Goal: Task Accomplishment & Management: Complete application form

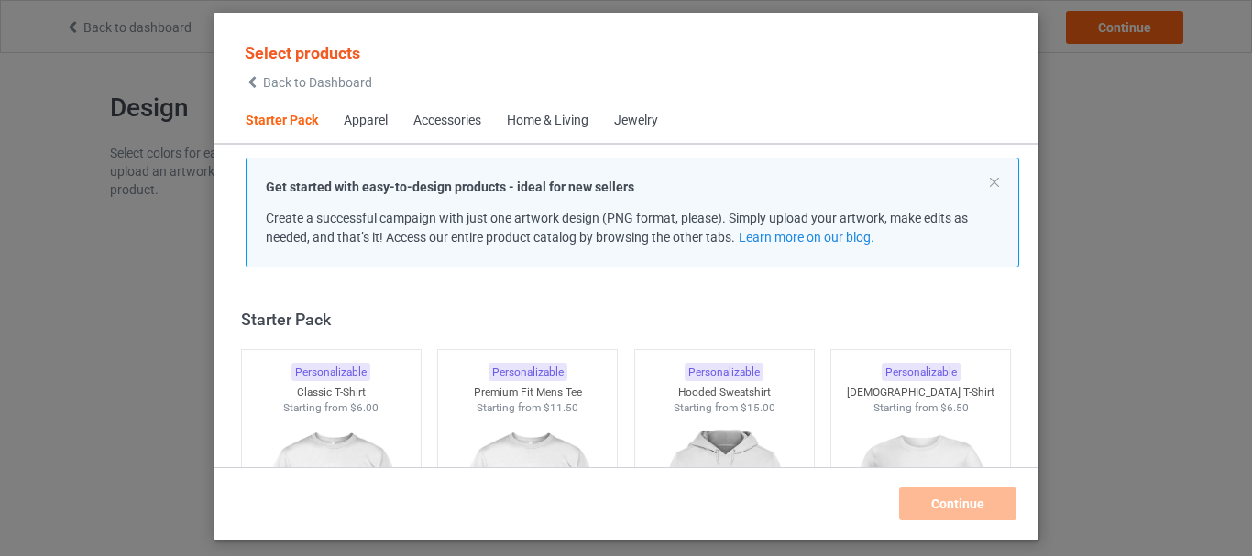
click at [463, 115] on div "Accessories" at bounding box center [447, 121] width 68 height 18
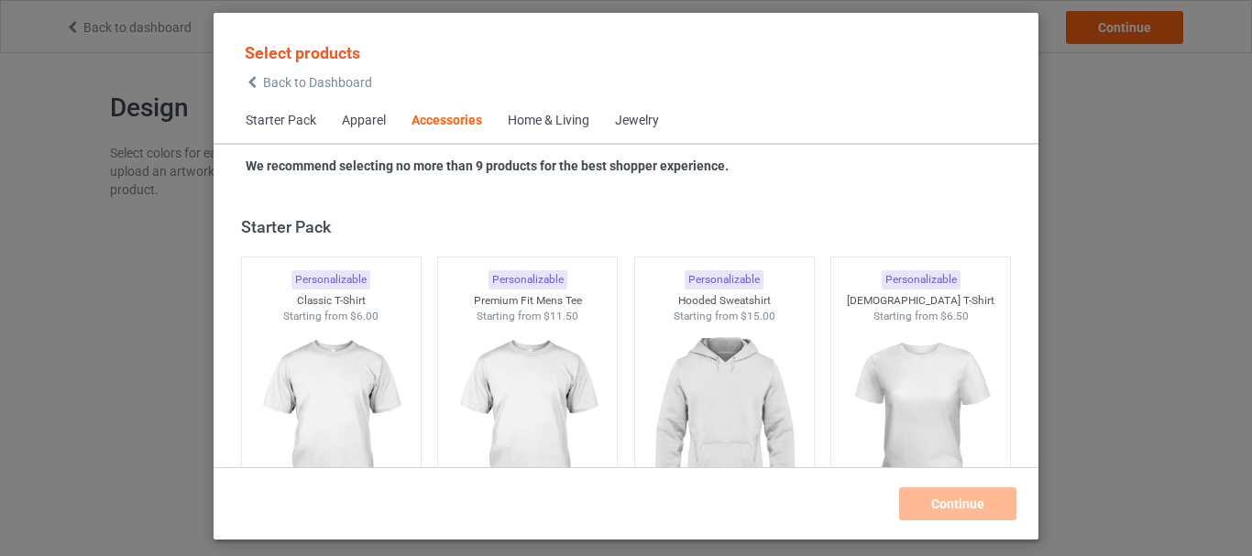
scroll to position [4026, 0]
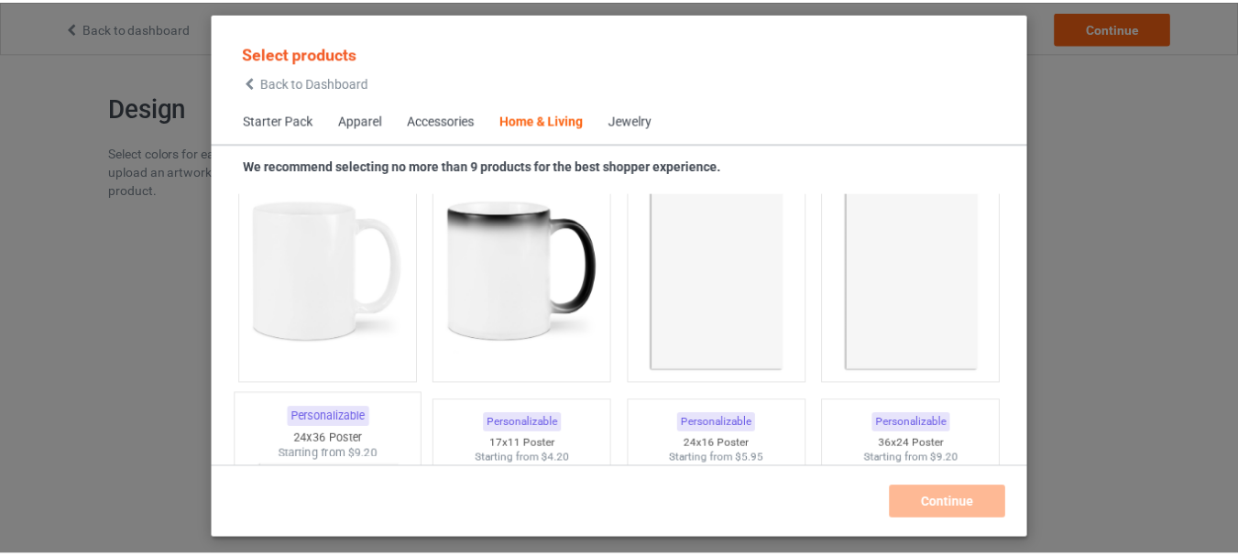
scroll to position [8240, 0]
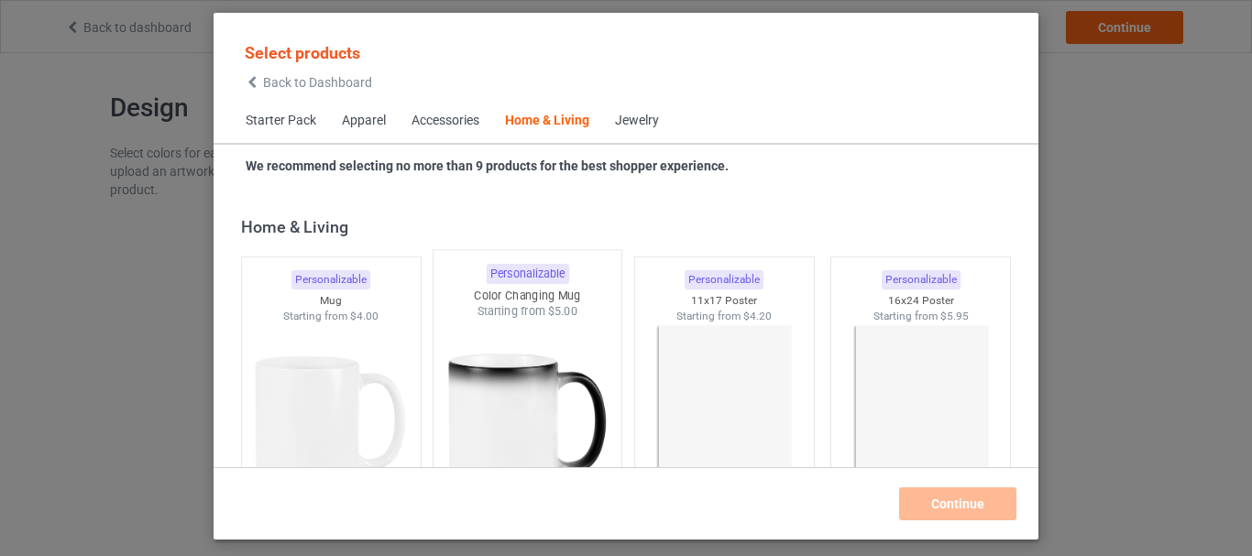
drag, startPoint x: 342, startPoint y: 373, endPoint x: 432, endPoint y: 375, distance: 89.8
click at [344, 373] on img at bounding box center [331, 425] width 164 height 205
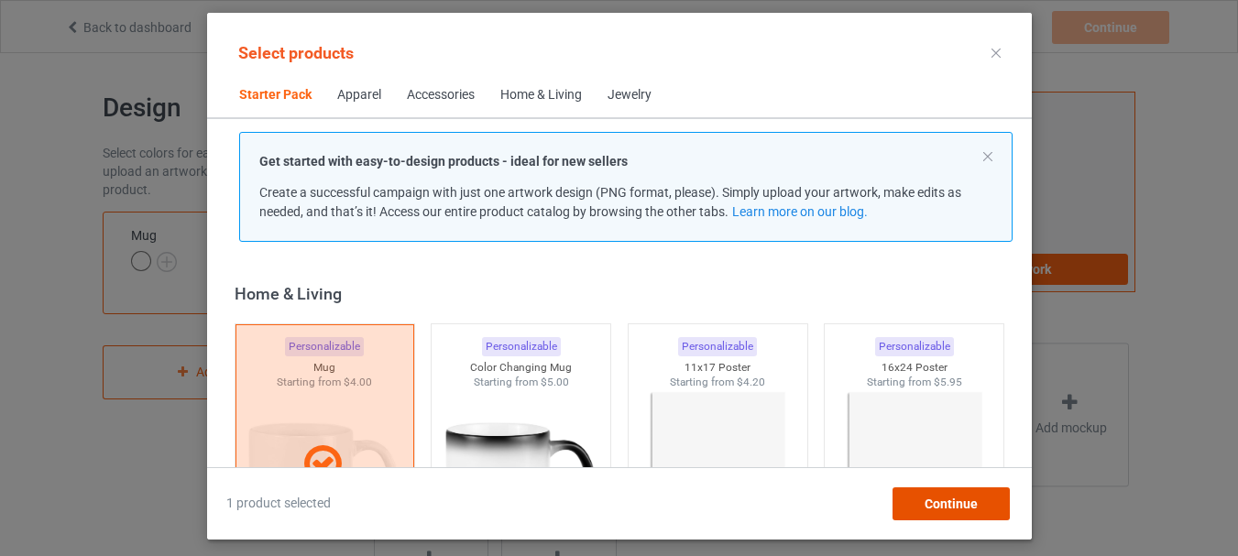
click at [934, 491] on div "Continue" at bounding box center [949, 503] width 117 height 33
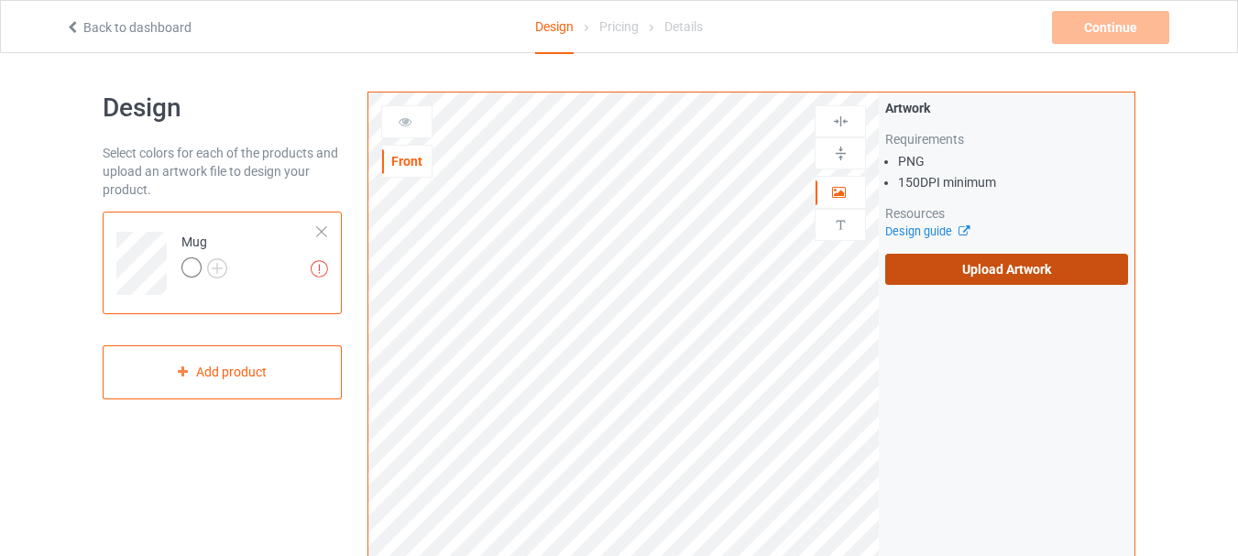
click at [904, 271] on label "Upload Artwork" at bounding box center [1006, 269] width 243 height 31
click at [0, 0] on input "Upload Artwork" at bounding box center [0, 0] width 0 height 0
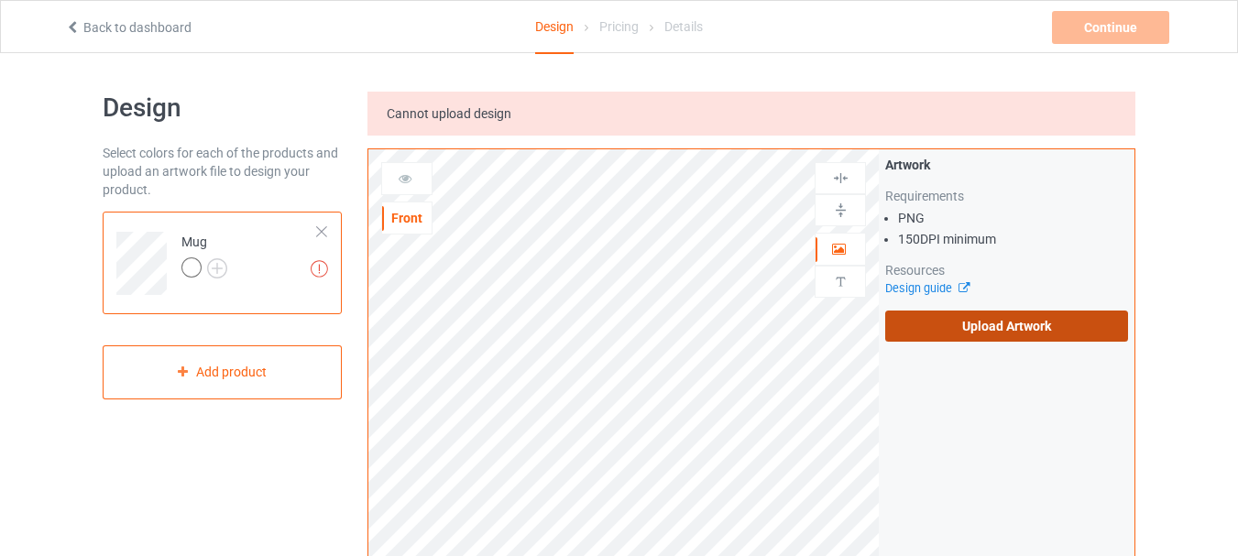
click at [996, 326] on label "Upload Artwork" at bounding box center [1006, 326] width 243 height 31
click at [0, 0] on input "Upload Artwork" at bounding box center [0, 0] width 0 height 0
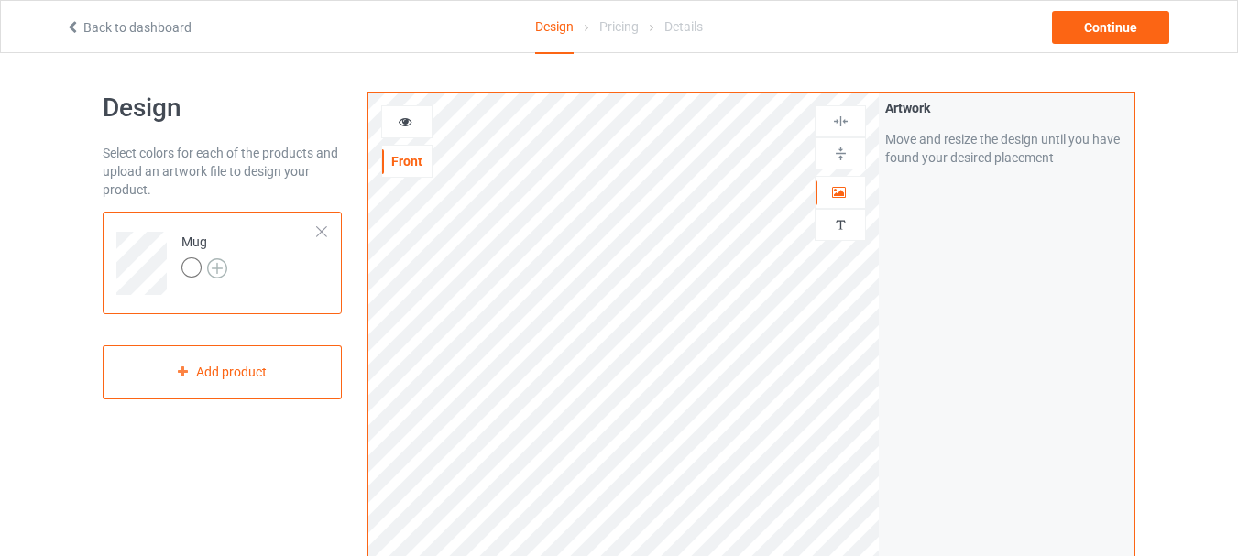
click at [215, 266] on img at bounding box center [217, 268] width 20 height 20
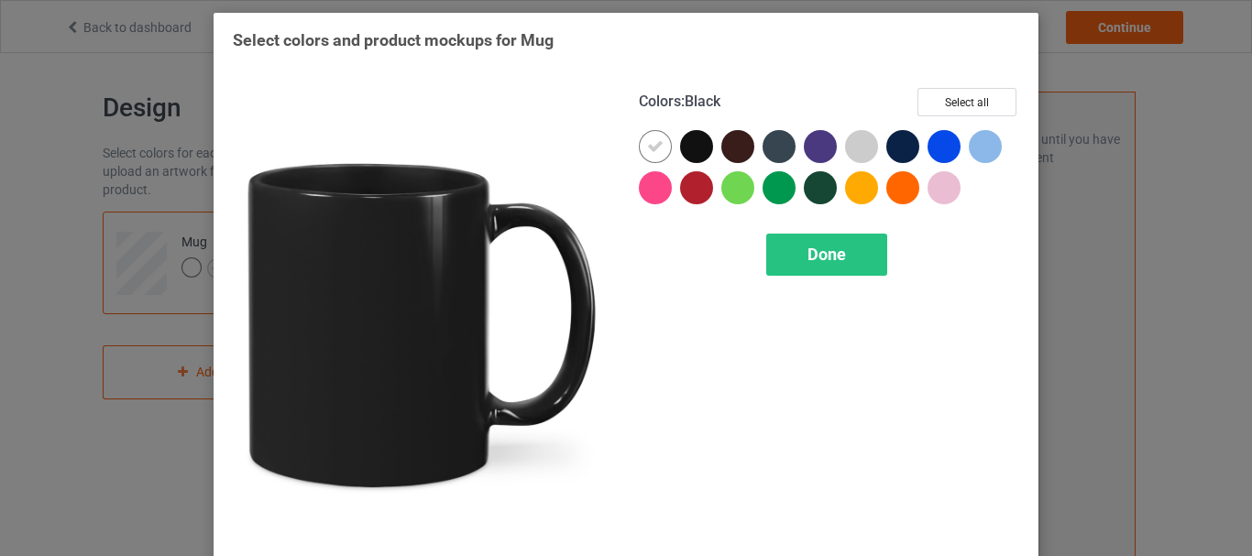
click at [690, 154] on div at bounding box center [696, 146] width 33 height 33
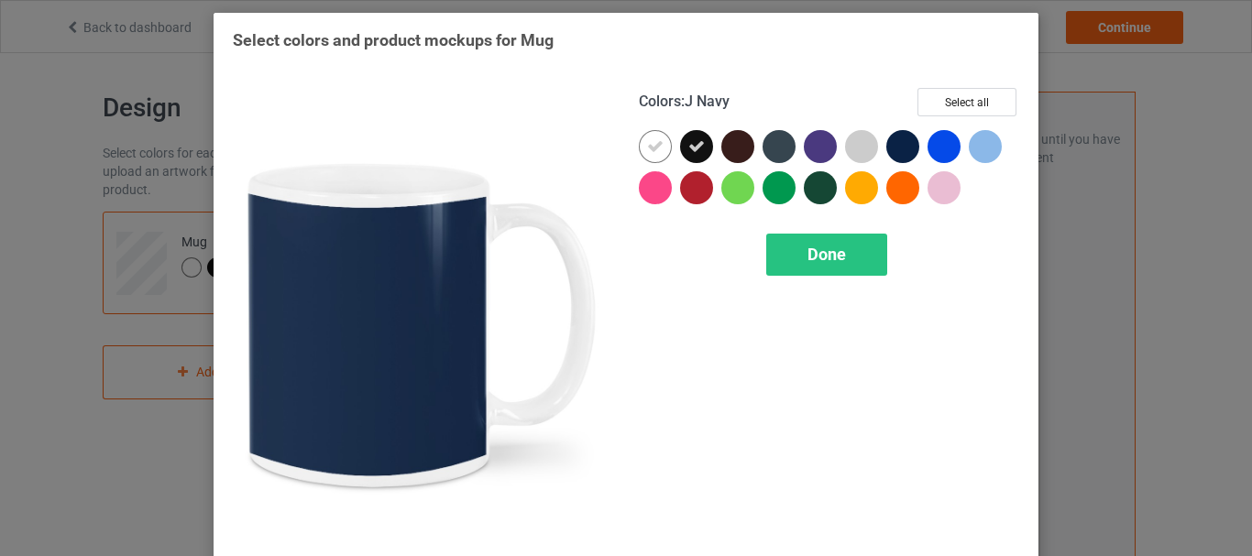
click at [900, 140] on div at bounding box center [902, 146] width 33 height 33
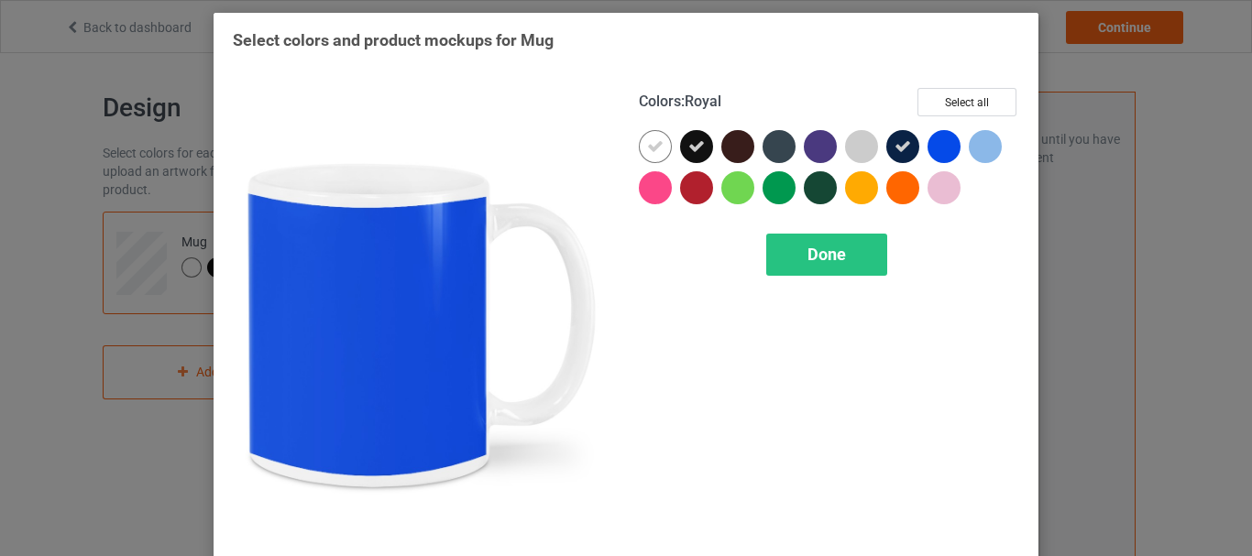
click at [937, 143] on div at bounding box center [943, 146] width 33 height 33
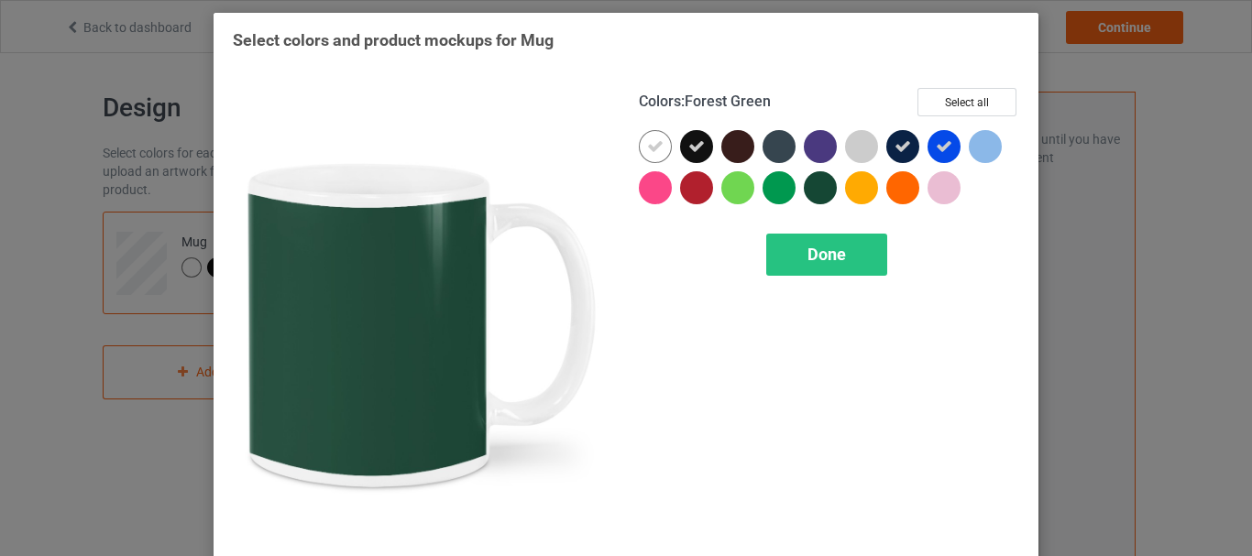
drag, startPoint x: 812, startPoint y: 190, endPoint x: 767, endPoint y: 159, distance: 54.6
click at [811, 190] on div at bounding box center [820, 187] width 33 height 33
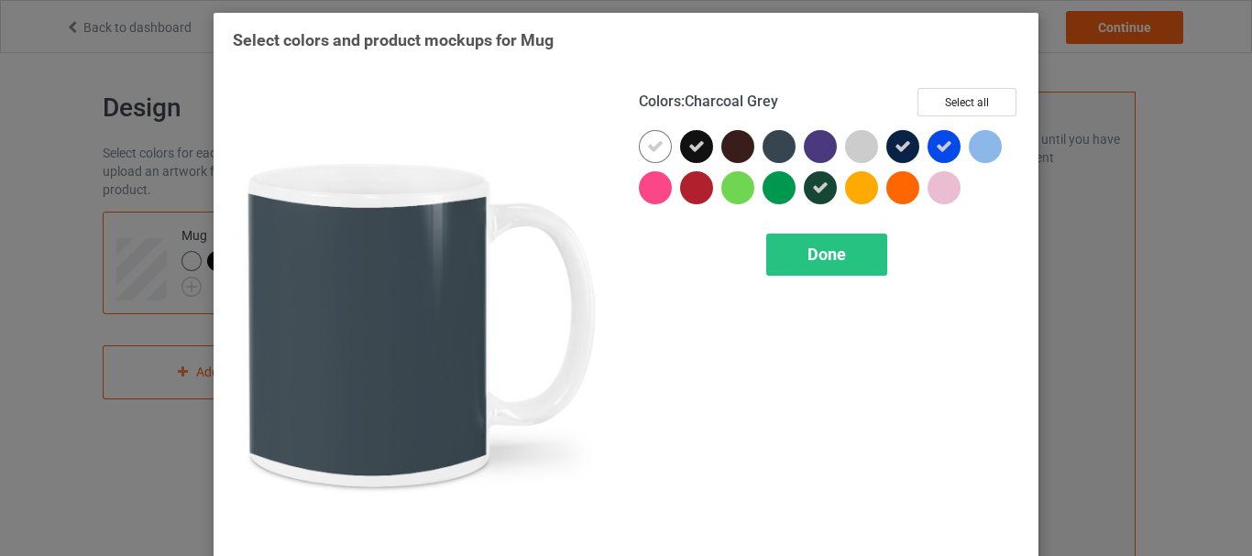
drag, startPoint x: 768, startPoint y: 156, endPoint x: 794, endPoint y: 150, distance: 27.1
click at [773, 152] on div at bounding box center [778, 146] width 33 height 33
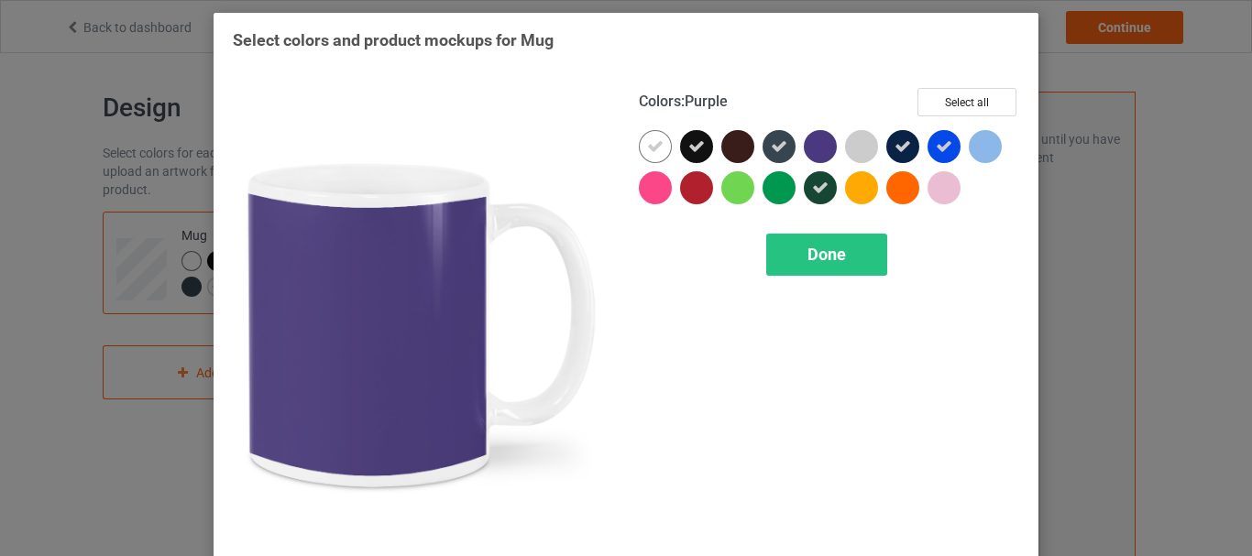
click at [809, 151] on div at bounding box center [820, 146] width 33 height 33
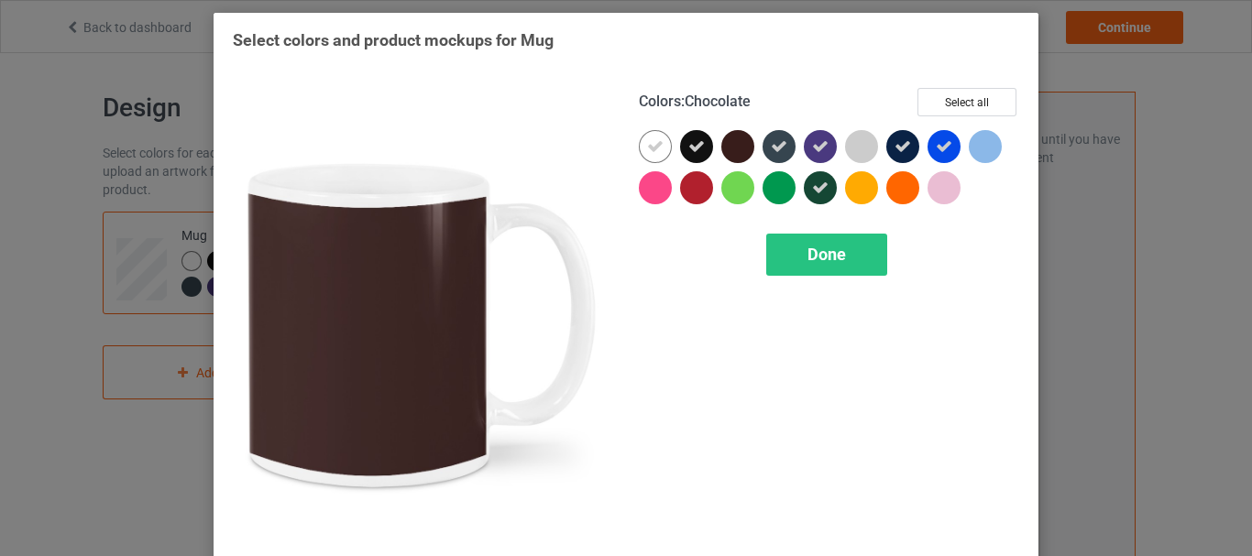
click at [740, 149] on div at bounding box center [737, 146] width 33 height 33
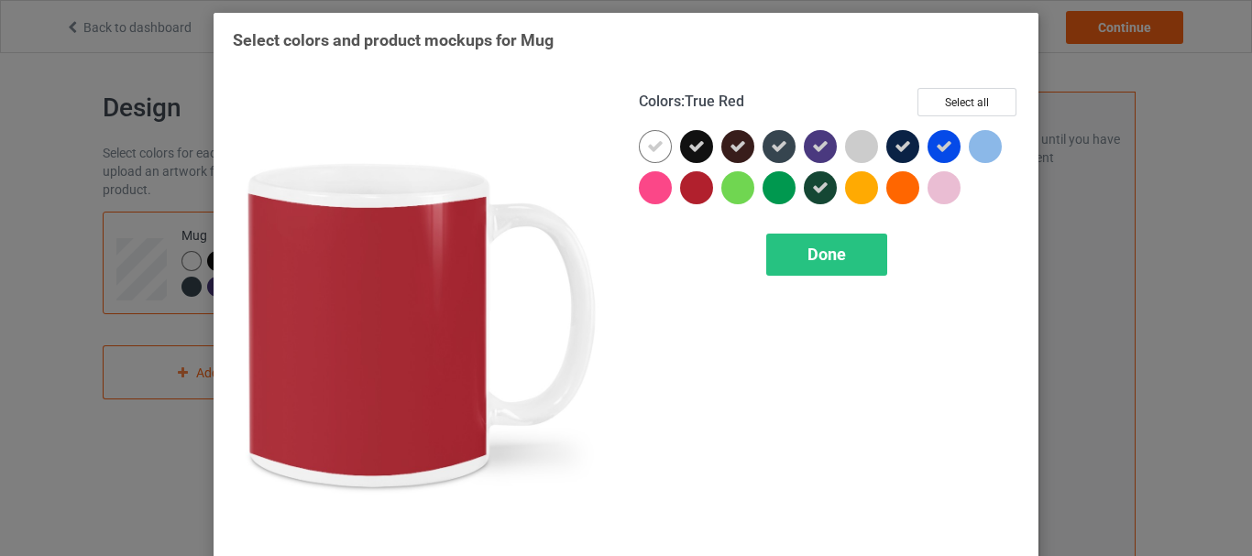
click at [680, 180] on div at bounding box center [696, 187] width 33 height 33
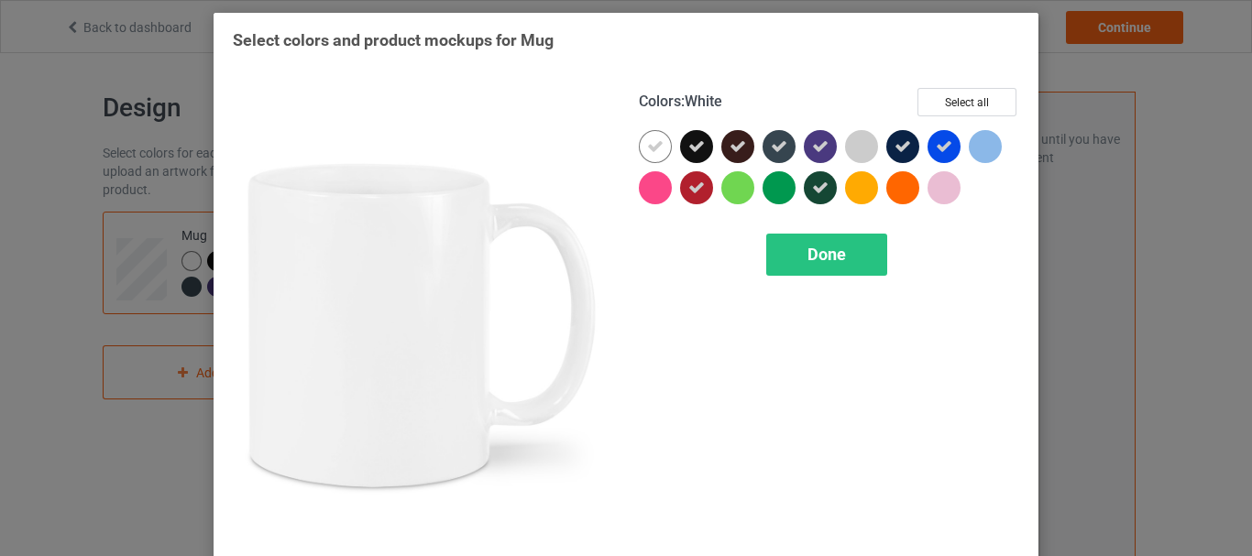
click at [648, 155] on icon at bounding box center [655, 146] width 16 height 16
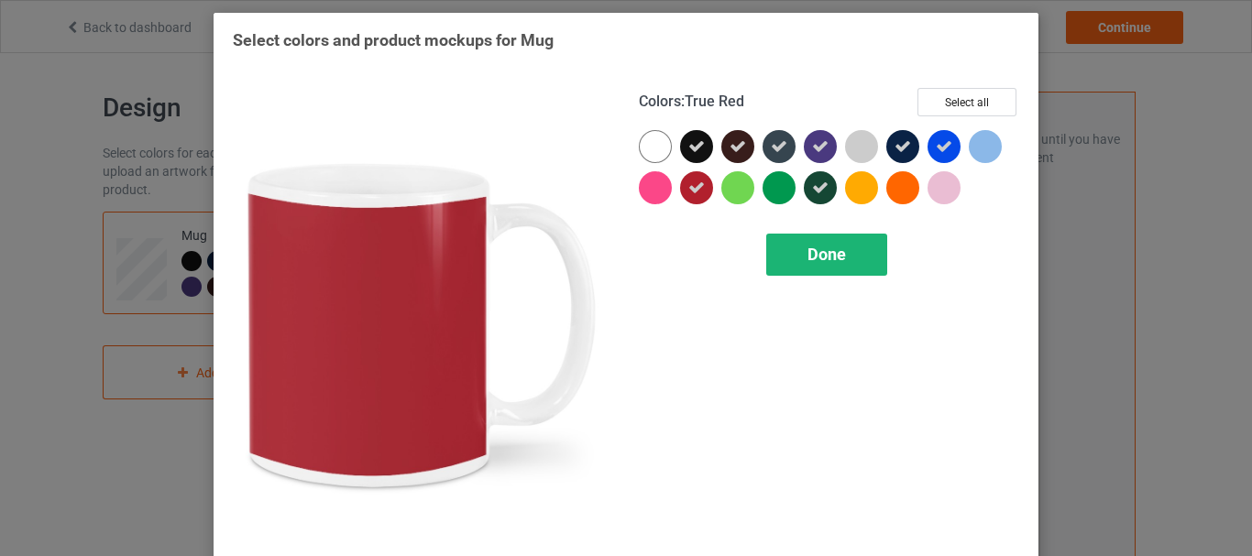
click at [829, 252] on span "Done" at bounding box center [826, 254] width 38 height 19
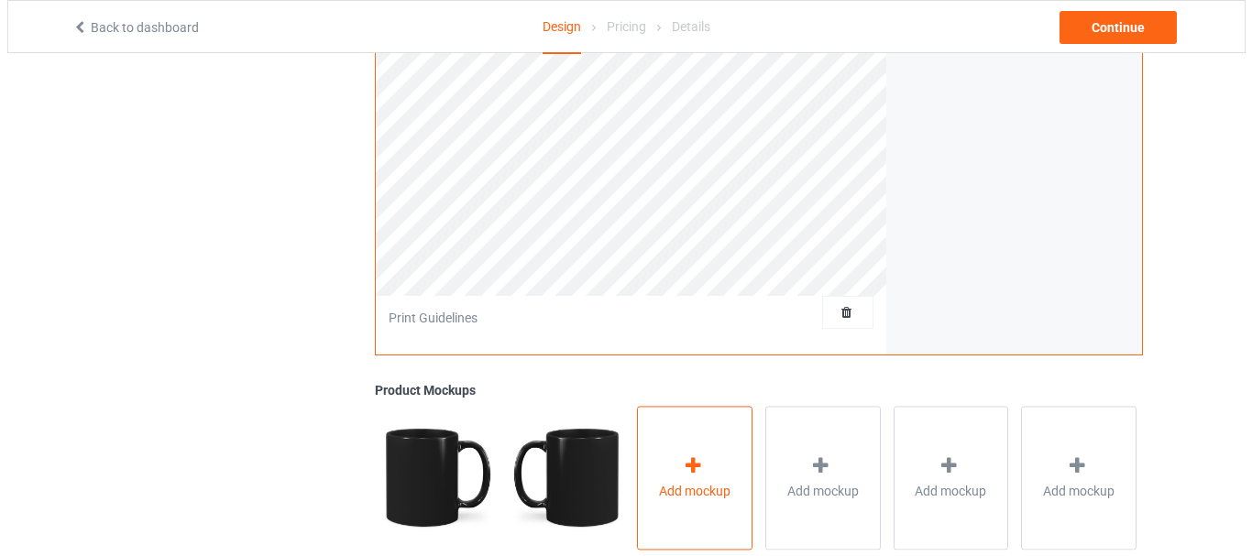
scroll to position [550, 0]
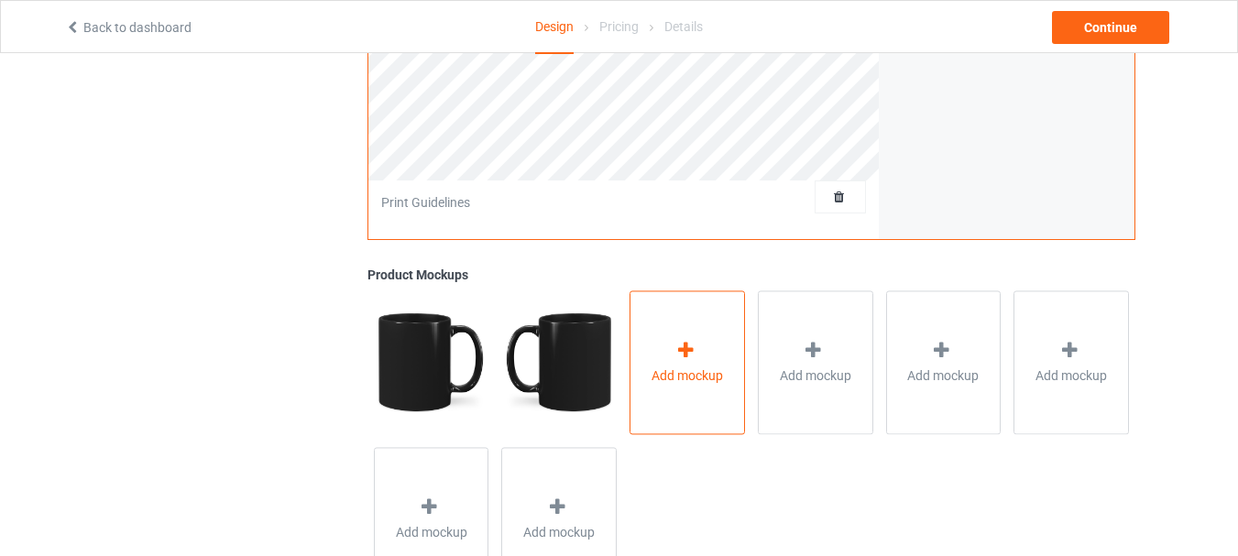
click at [694, 387] on div "Add mockup" at bounding box center [686, 362] width 115 height 144
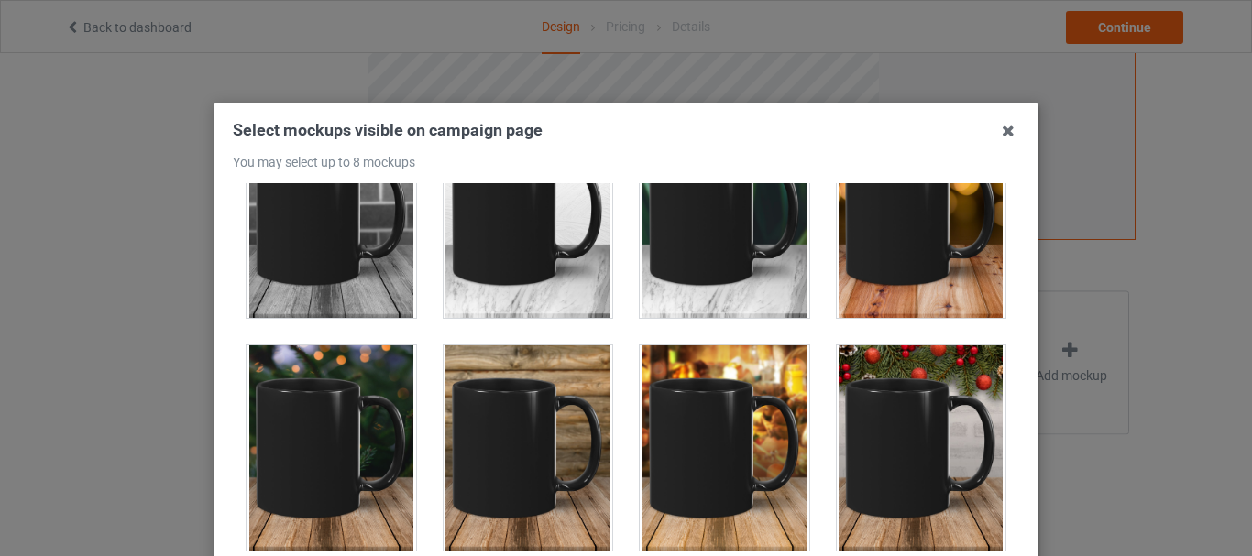
drag, startPoint x: 725, startPoint y: 409, endPoint x: 761, endPoint y: 421, distance: 38.5
click at [733, 407] on div at bounding box center [724, 447] width 169 height 205
click at [864, 425] on div at bounding box center [920, 447] width 169 height 205
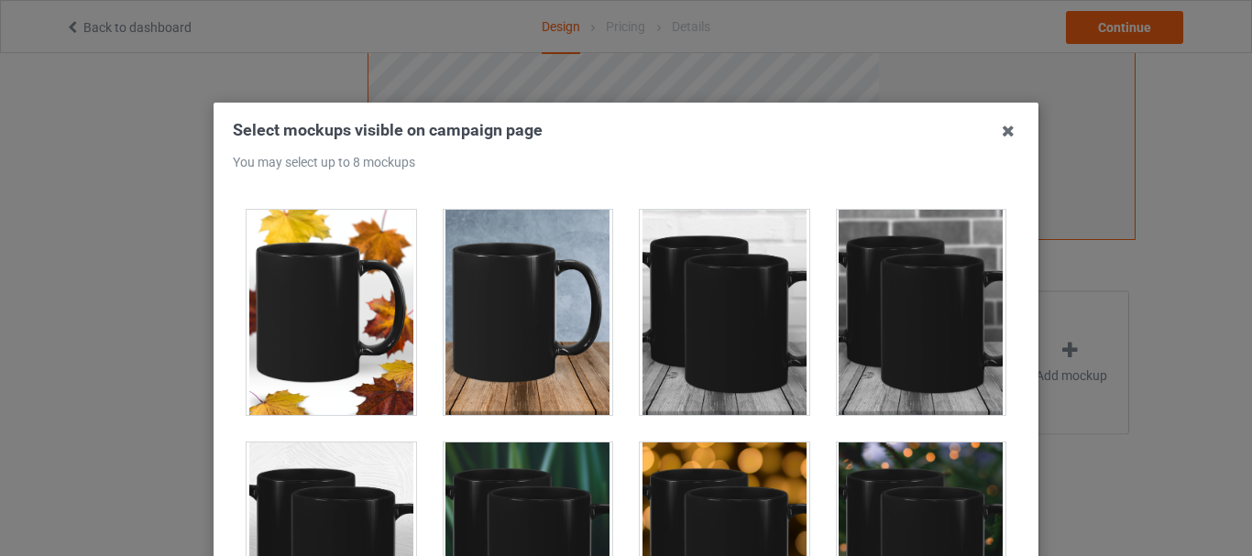
scroll to position [1099, 0]
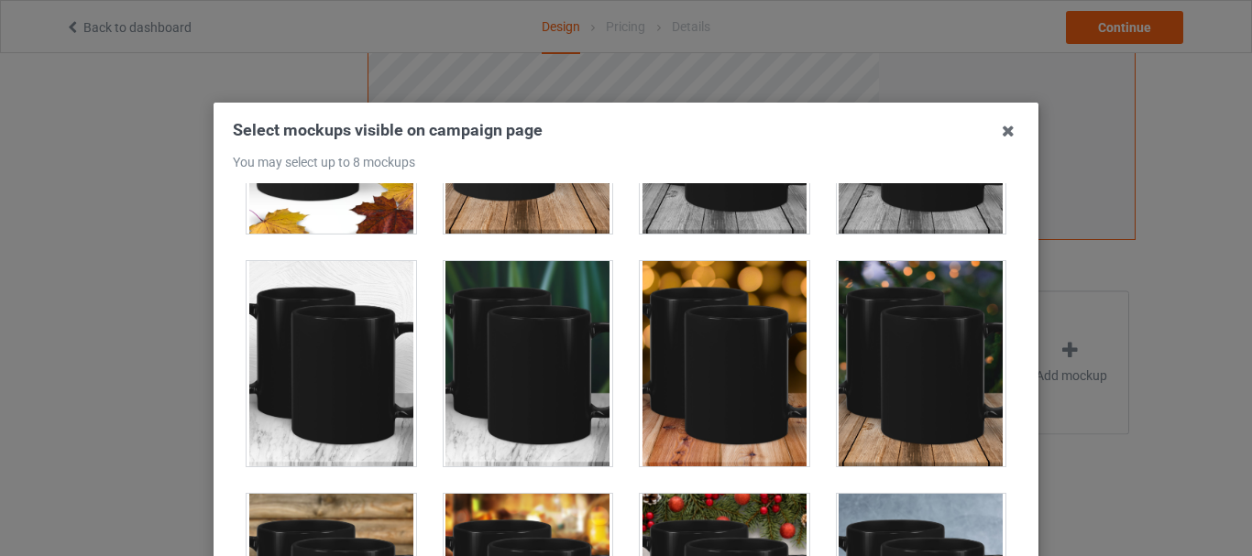
click at [443, 371] on div at bounding box center [527, 363] width 169 height 205
click at [357, 373] on div at bounding box center [330, 363] width 169 height 205
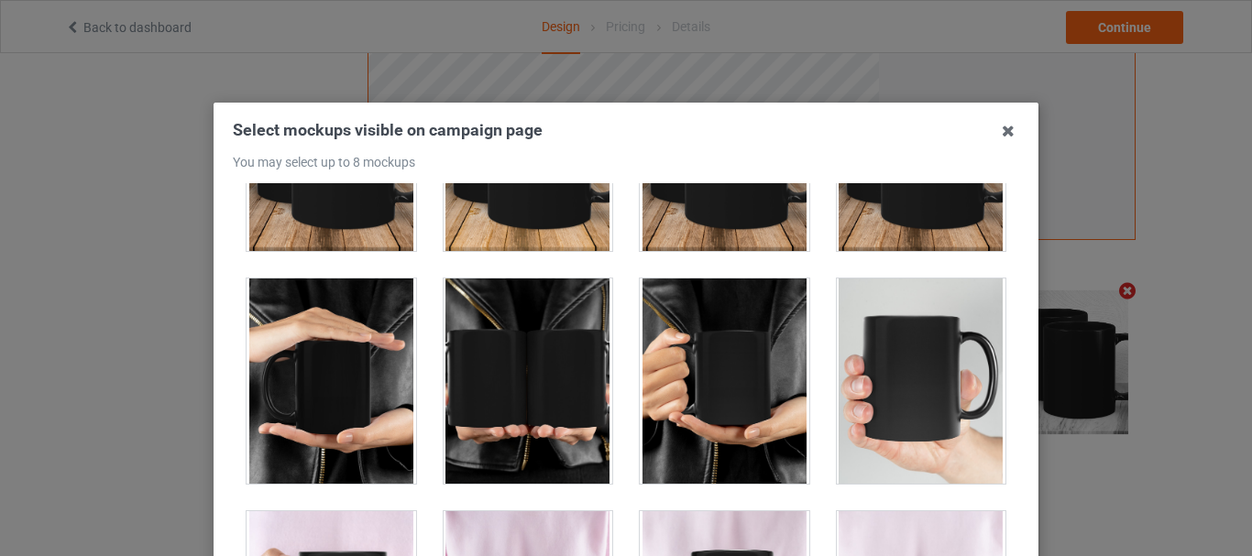
scroll to position [1741, 0]
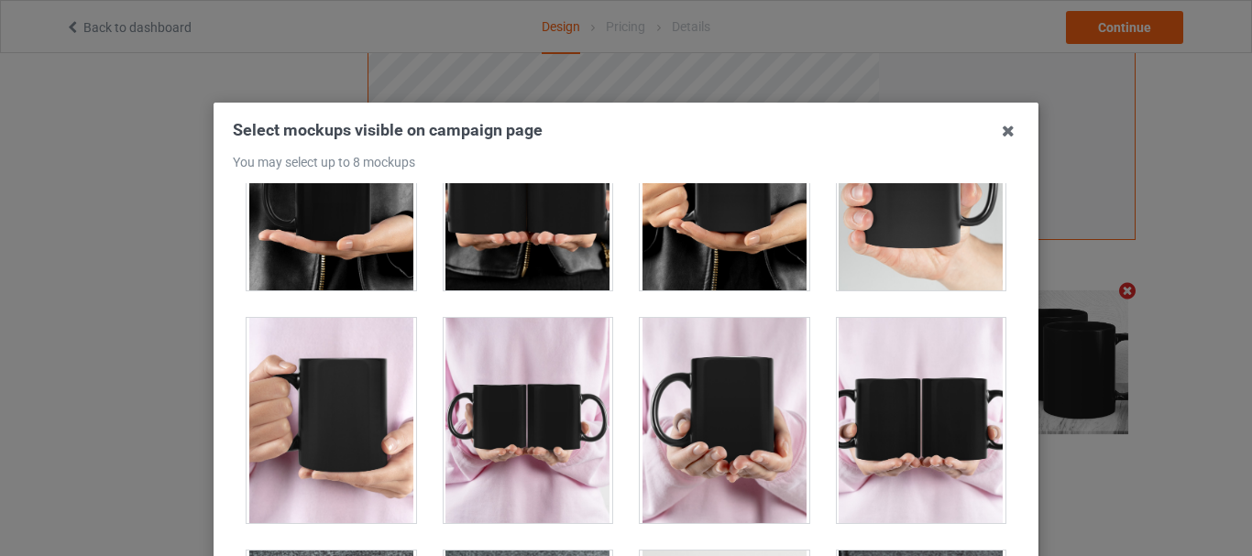
click at [715, 409] on div at bounding box center [724, 420] width 169 height 205
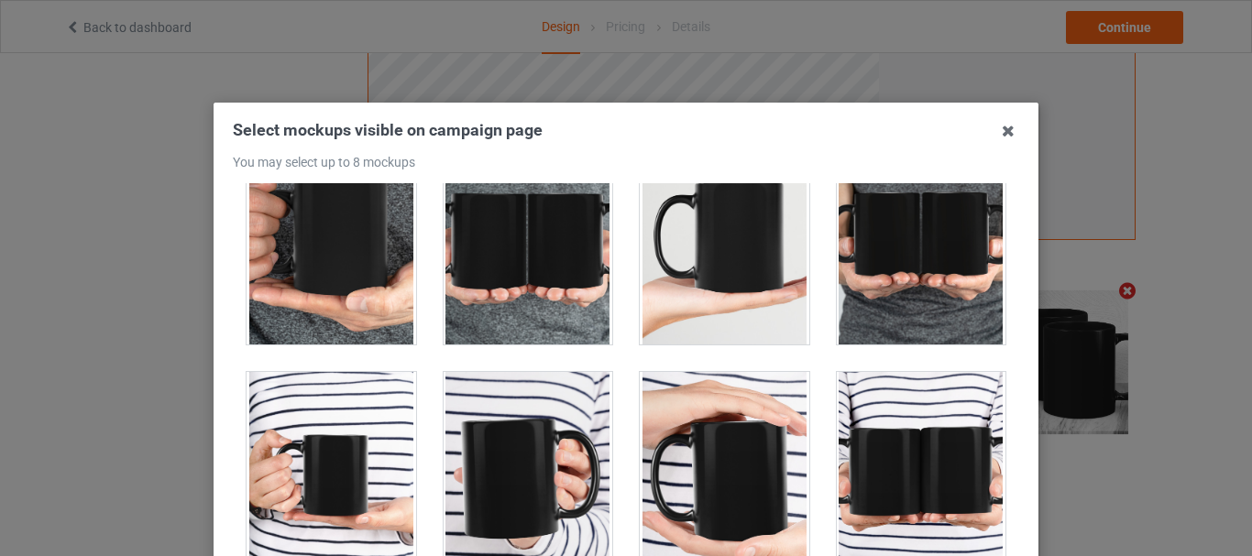
scroll to position [2382, 0]
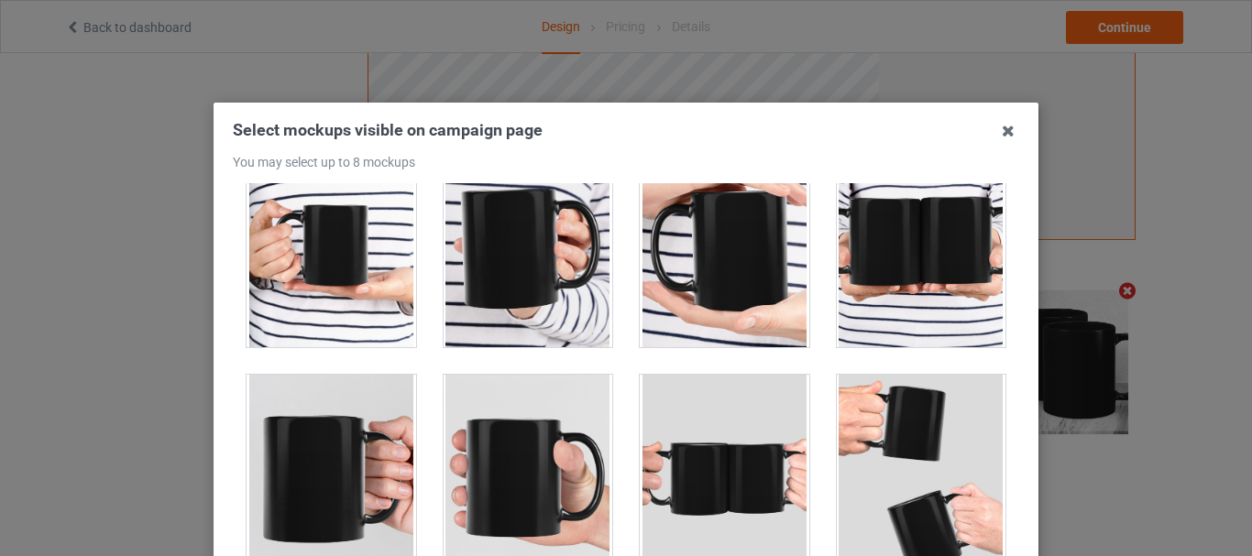
click at [512, 268] on div at bounding box center [527, 244] width 169 height 205
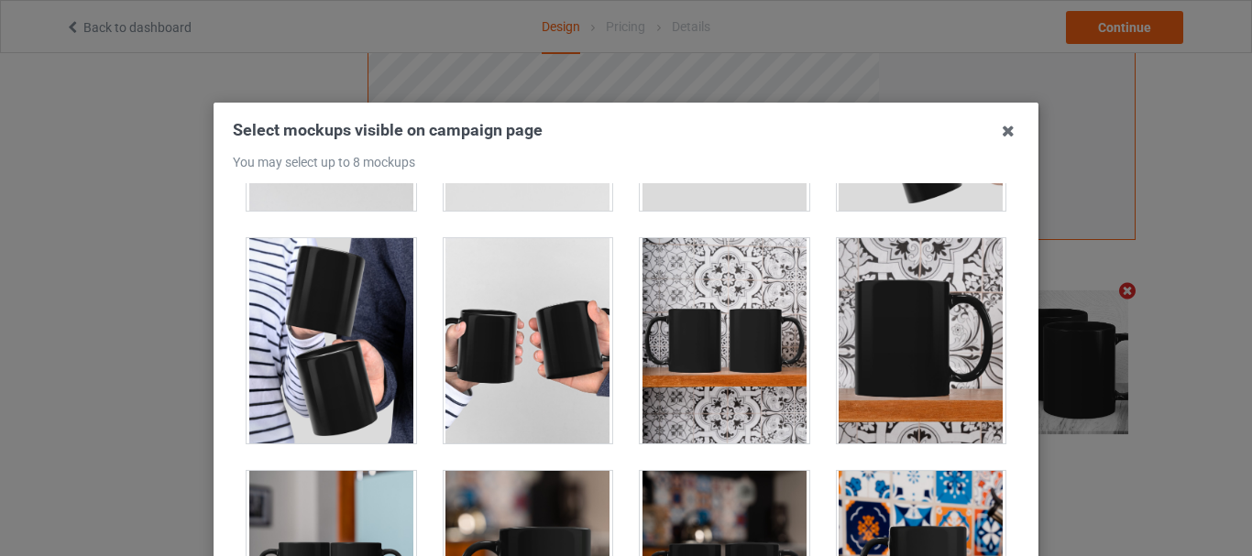
scroll to position [2932, 0]
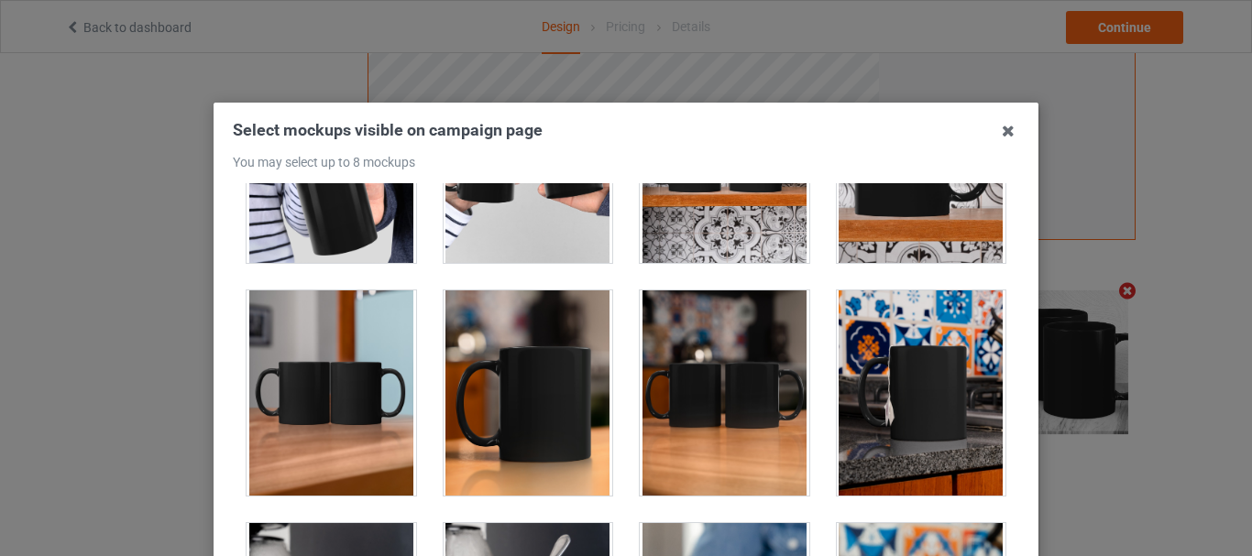
click at [894, 398] on div at bounding box center [920, 392] width 169 height 205
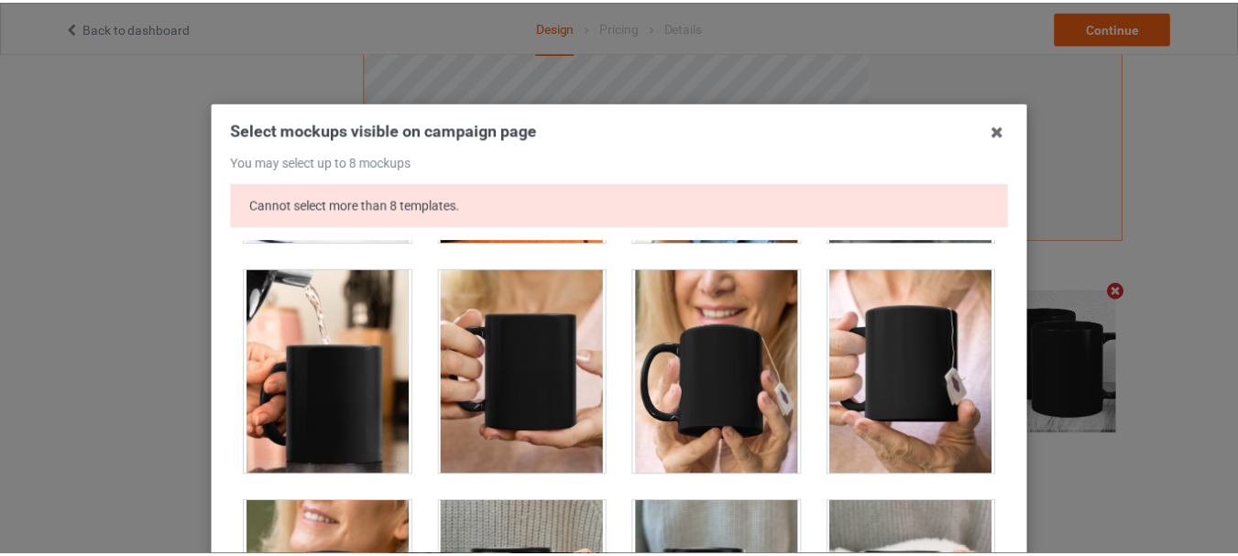
scroll to position [315, 0]
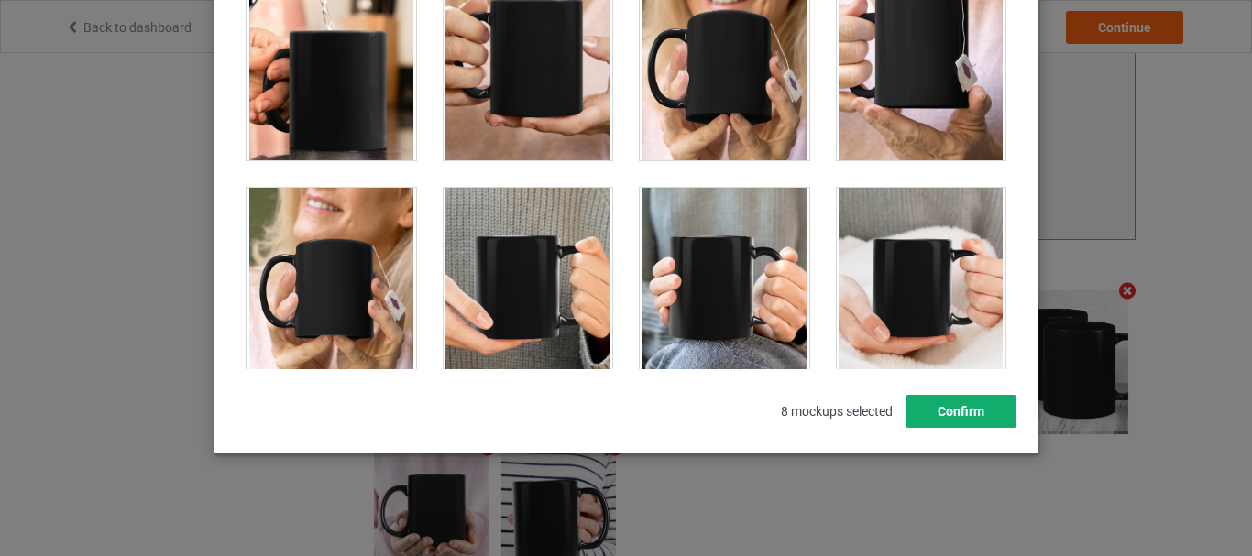
click at [944, 416] on button "Confirm" at bounding box center [960, 411] width 111 height 33
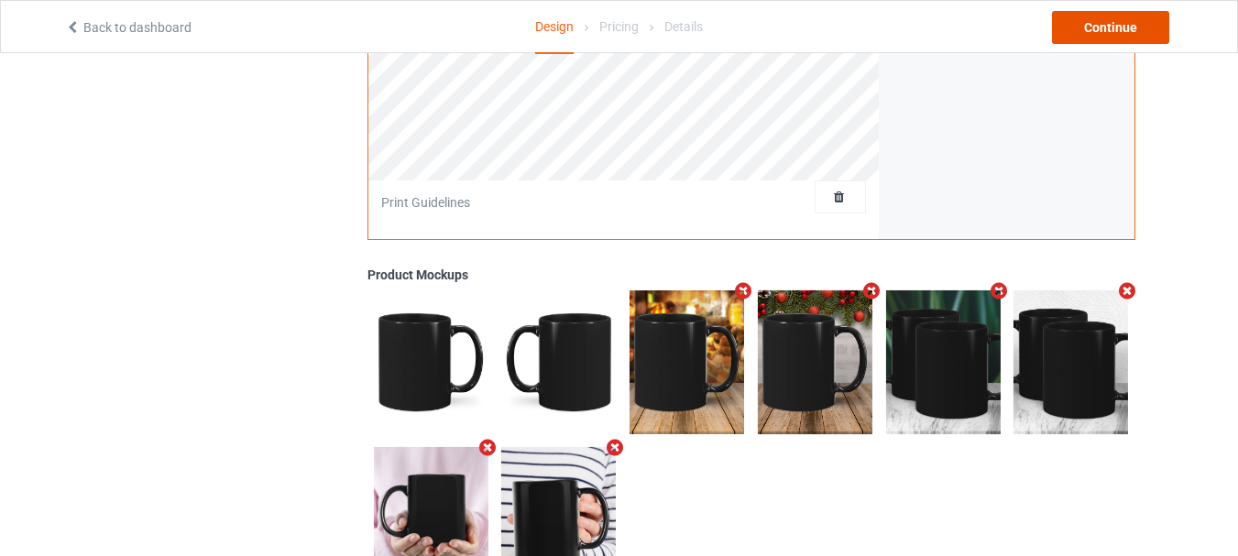
click at [1086, 21] on div "Continue" at bounding box center [1110, 27] width 117 height 33
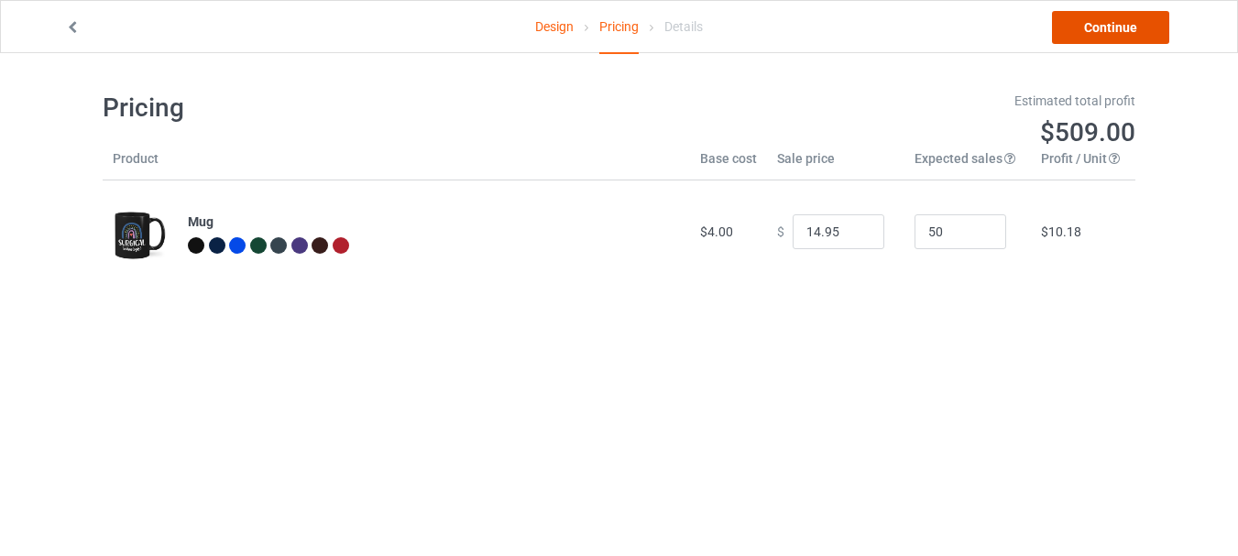
click at [1111, 30] on link "Continue" at bounding box center [1110, 27] width 117 height 33
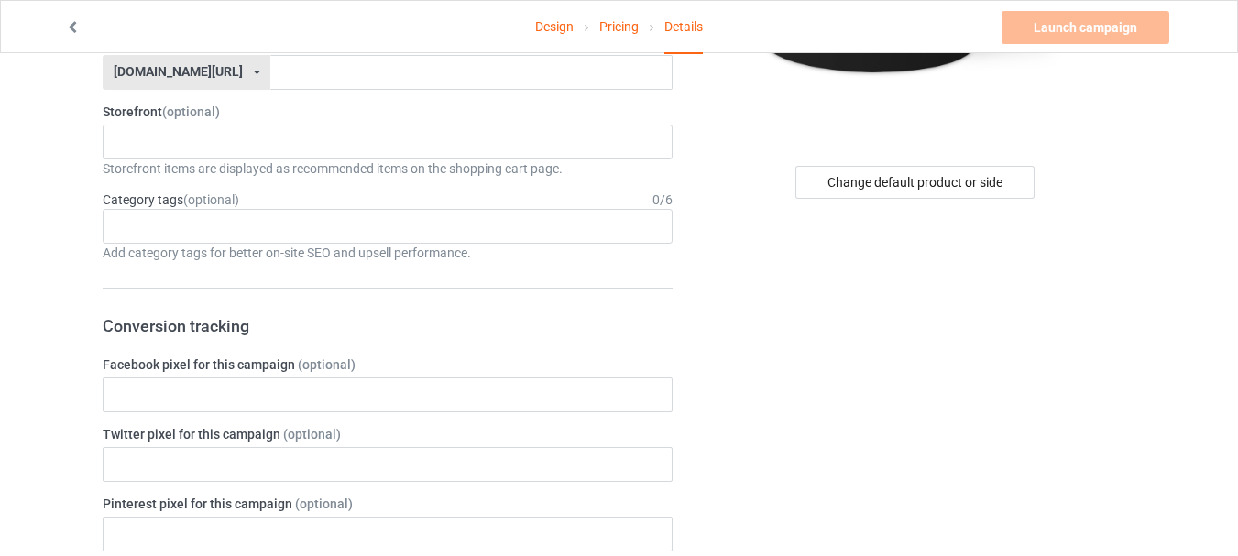
scroll to position [366, 0]
click at [853, 189] on div "Change default product or side" at bounding box center [914, 181] width 239 height 33
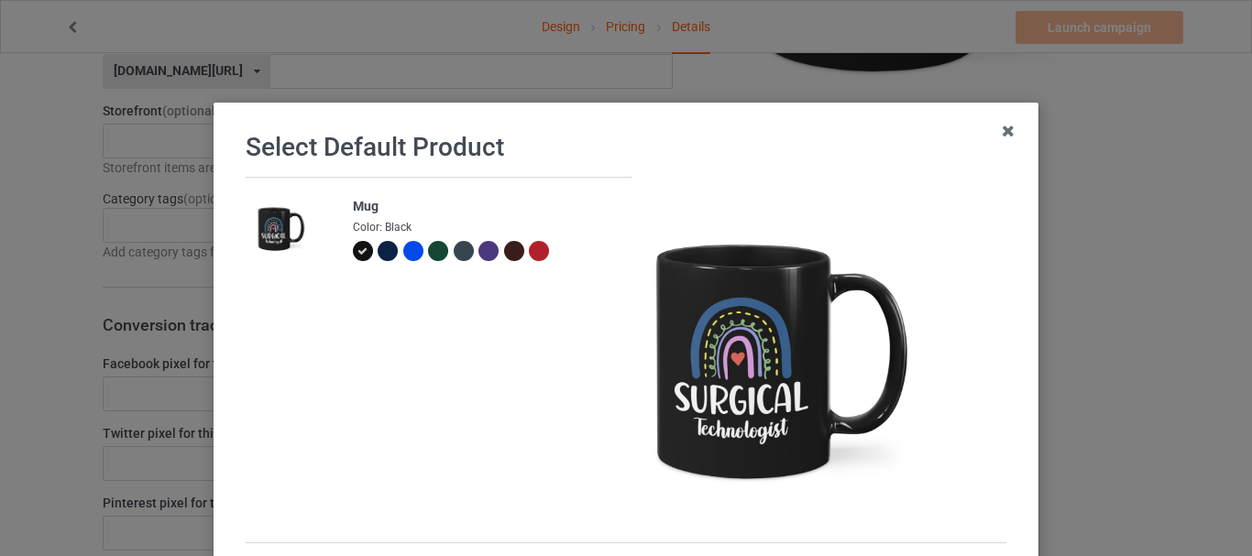
click at [529, 253] on div at bounding box center [539, 251] width 20 height 20
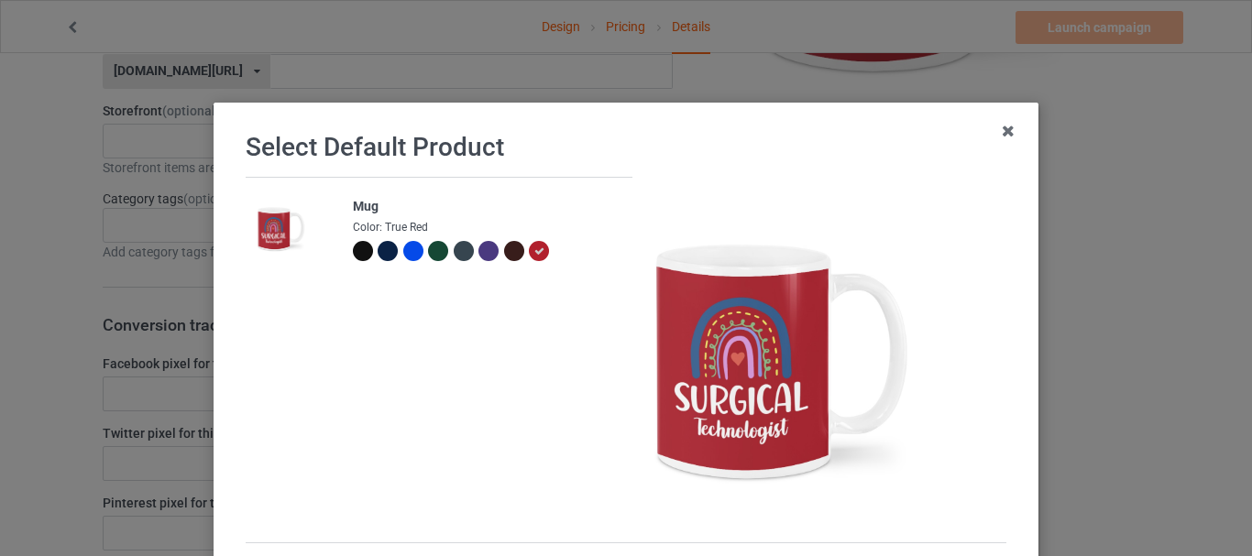
click at [353, 253] on div at bounding box center [363, 251] width 20 height 20
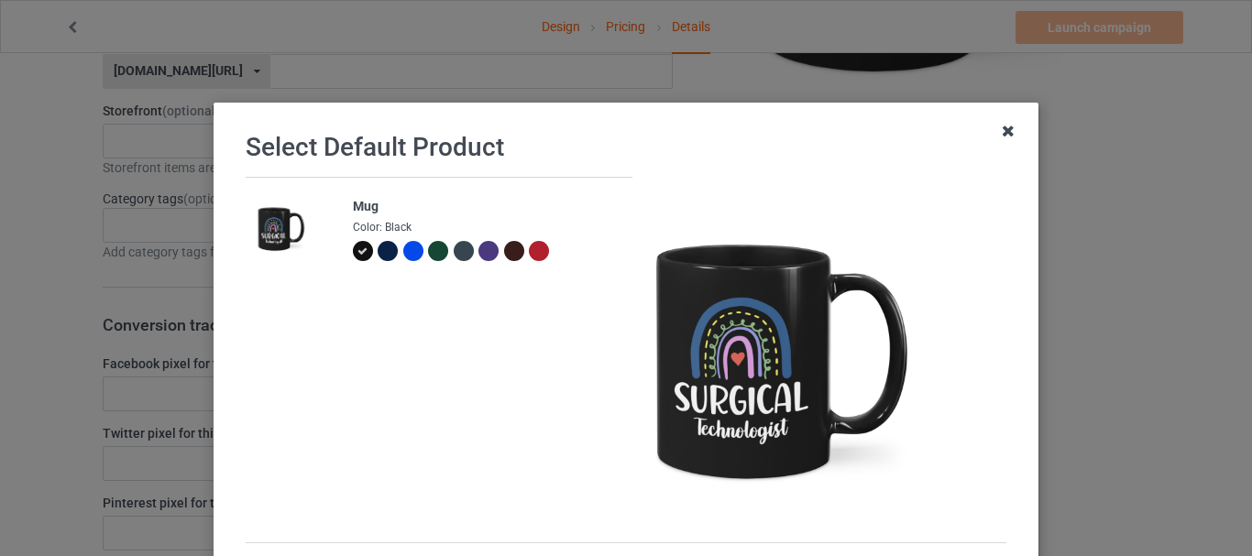
click at [1005, 135] on icon at bounding box center [1007, 130] width 29 height 29
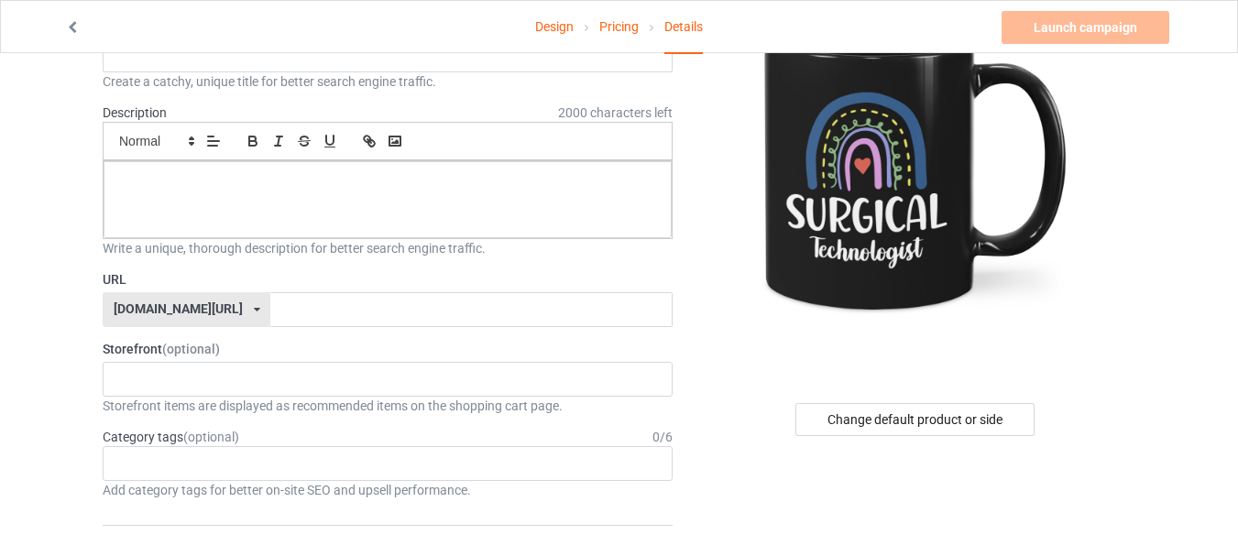
scroll to position [183, 0]
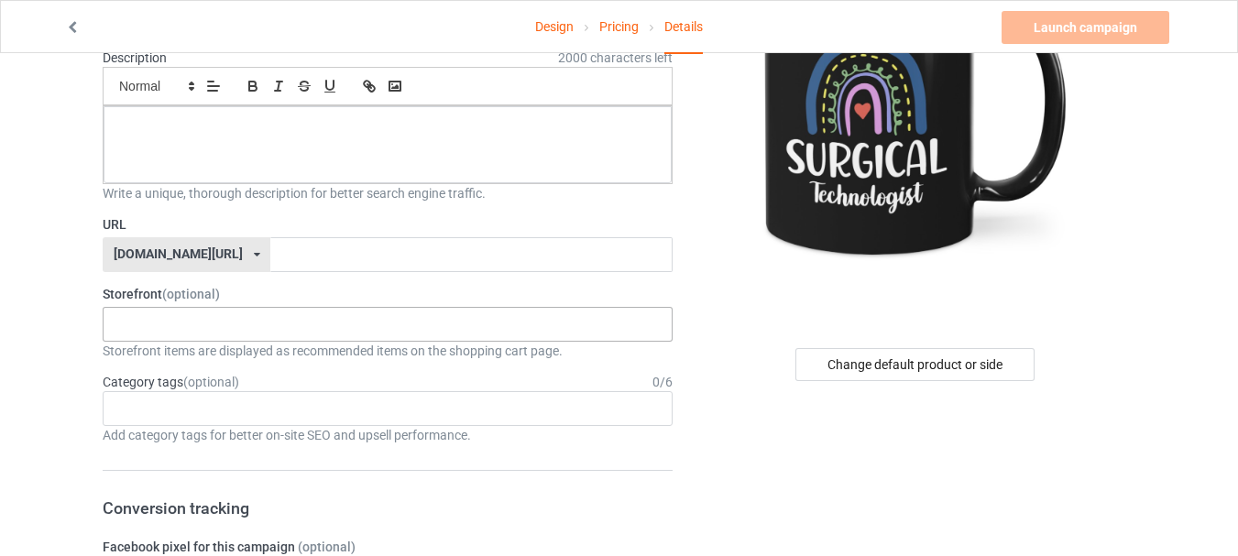
click at [243, 317] on div "SURGICAL TECHNOLOGIST EMT/EMS FIREFIGHTER Nurse Life T-shirt Respiratory Life T…" at bounding box center [388, 324] width 570 height 35
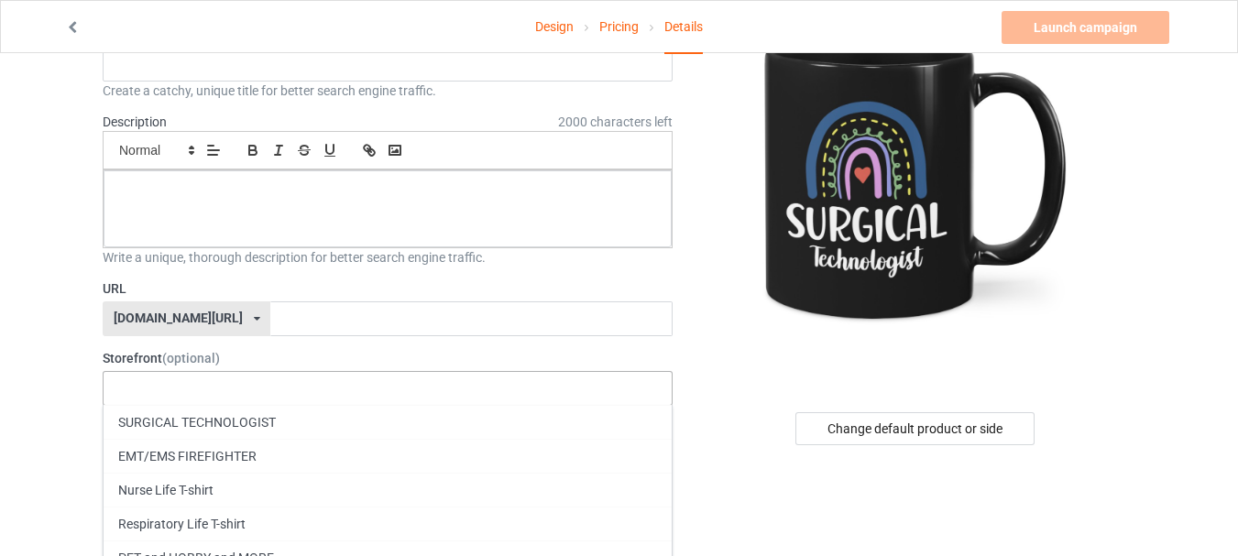
scroll to position [92, 0]
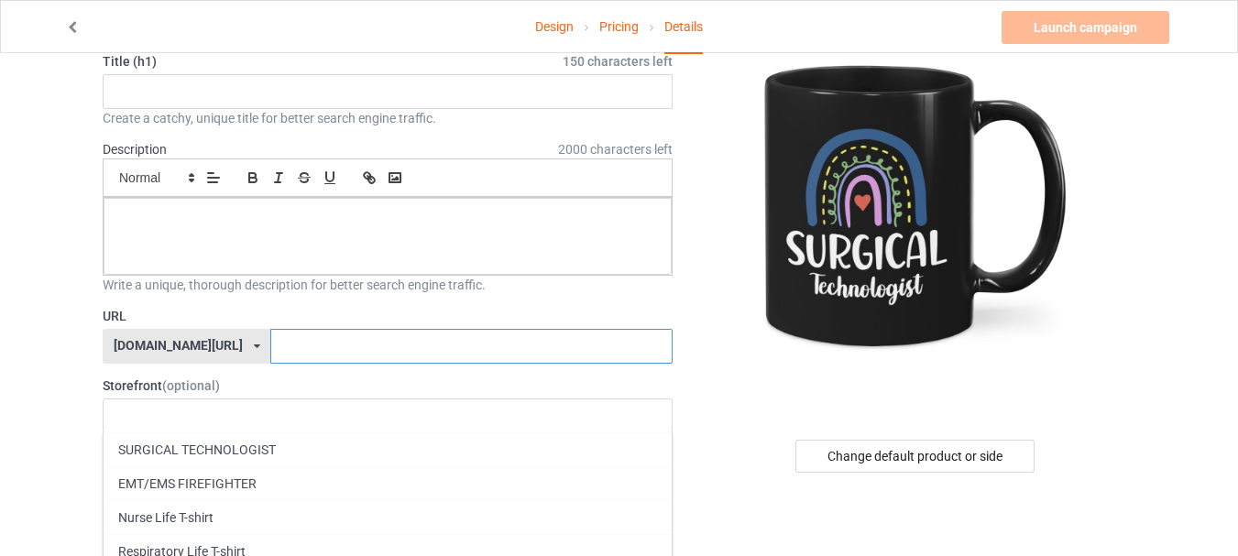
click at [290, 350] on input "text" at bounding box center [470, 346] width 401 height 35
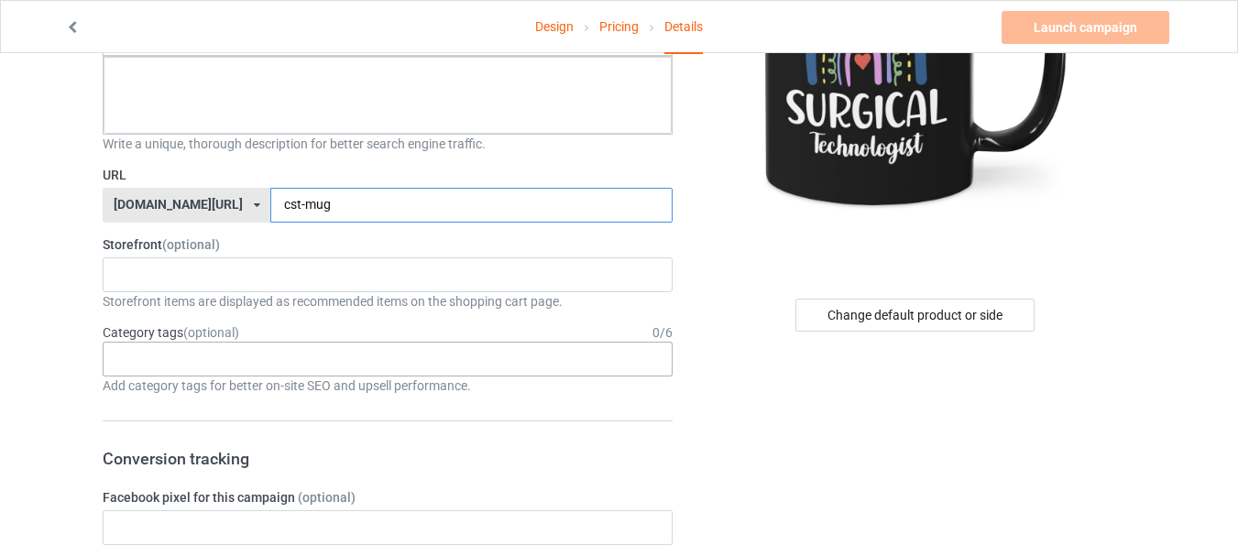
scroll to position [275, 0]
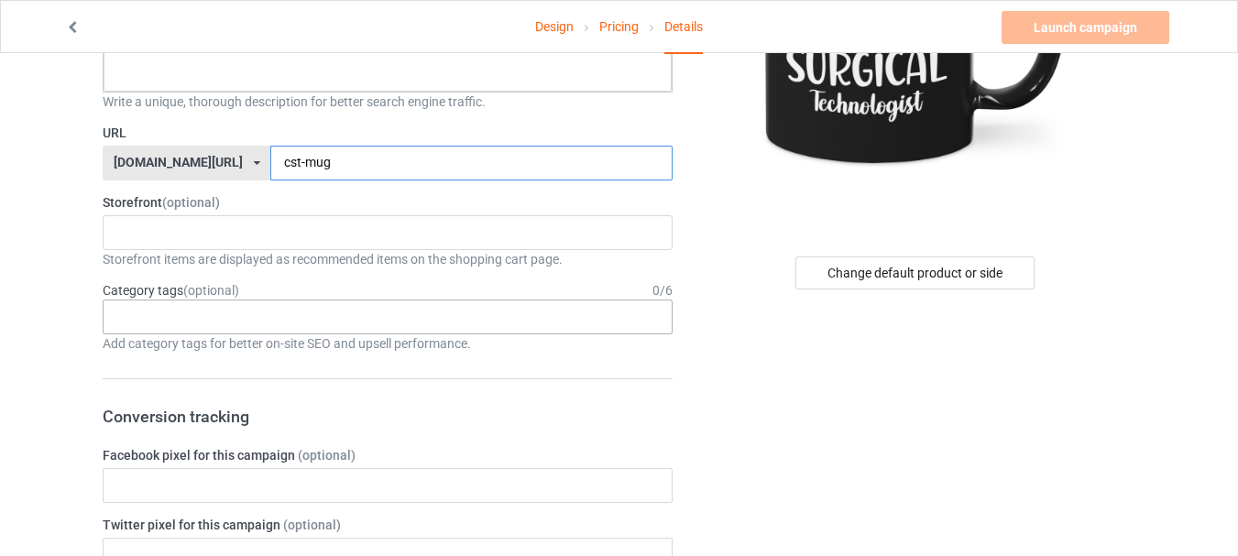
type input "cst-mug"
click at [213, 321] on div "Age > [DEMOGRAPHIC_DATA] > 1 Age > [DEMOGRAPHIC_DATA] Months > 1 Month Age > [D…" at bounding box center [388, 317] width 570 height 35
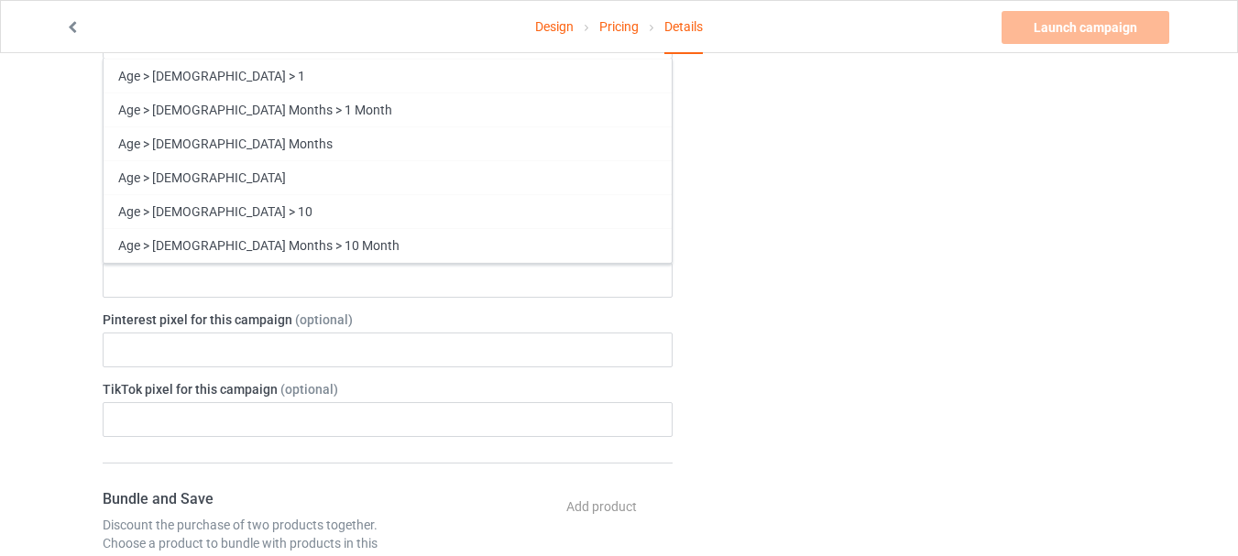
scroll to position [458, 0]
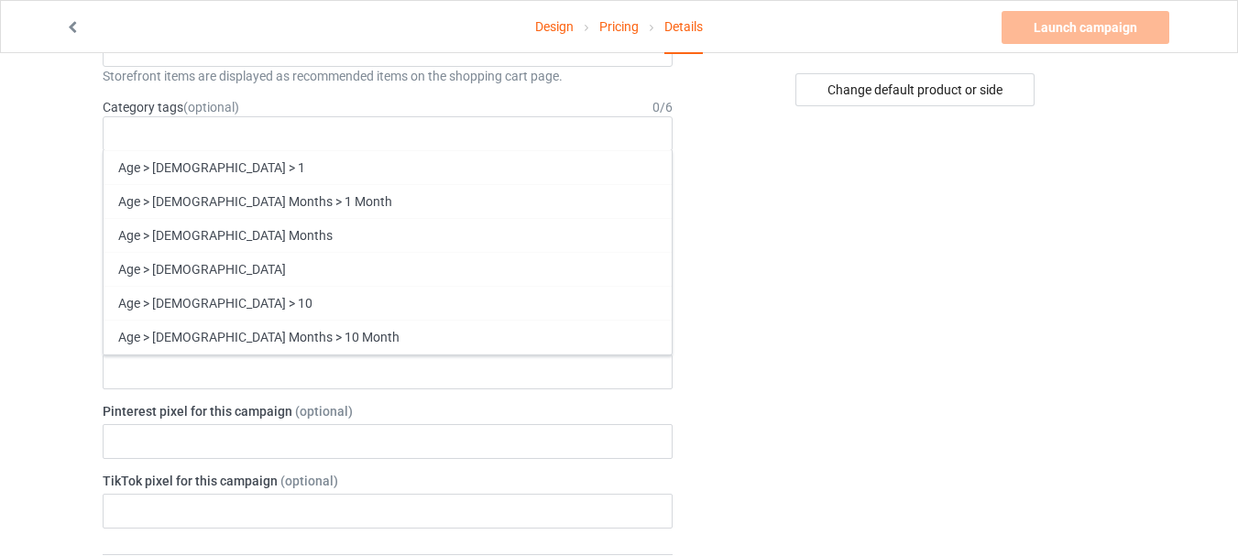
click at [74, 286] on div "Design Pricing Details Launch campaign Please enter campaign title Campaign Inf…" at bounding box center [619, 544] width 1238 height 1899
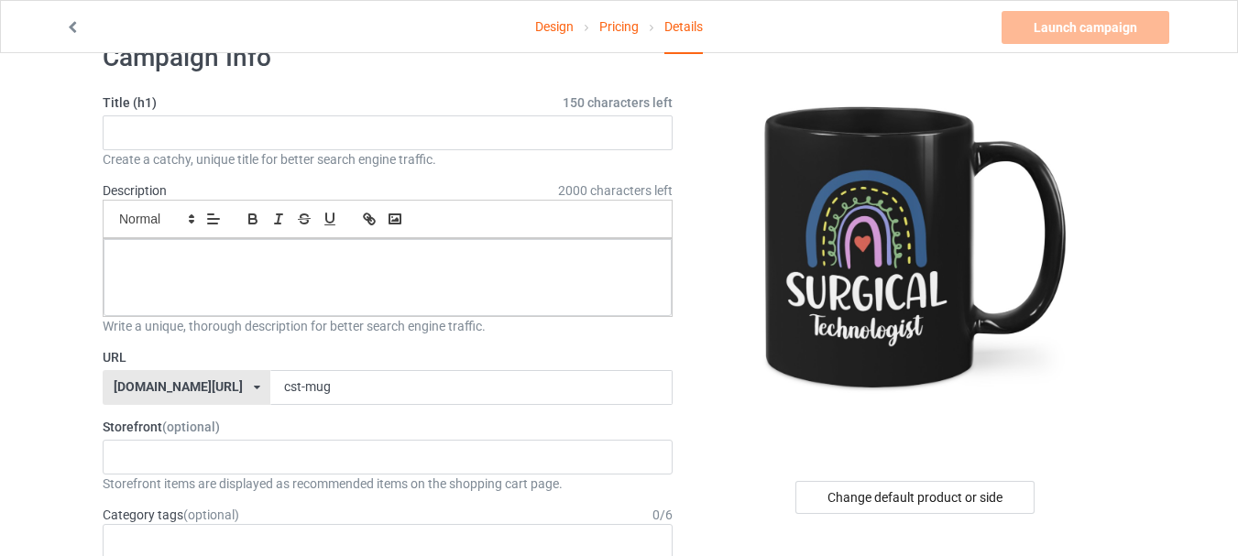
scroll to position [0, 0]
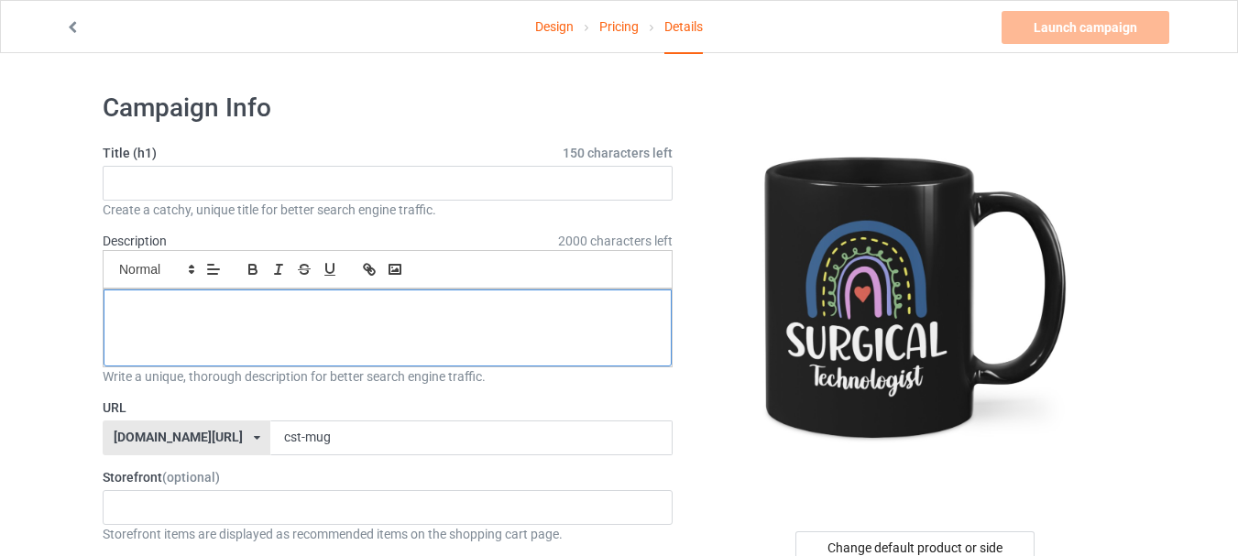
click at [272, 322] on div at bounding box center [388, 328] width 568 height 77
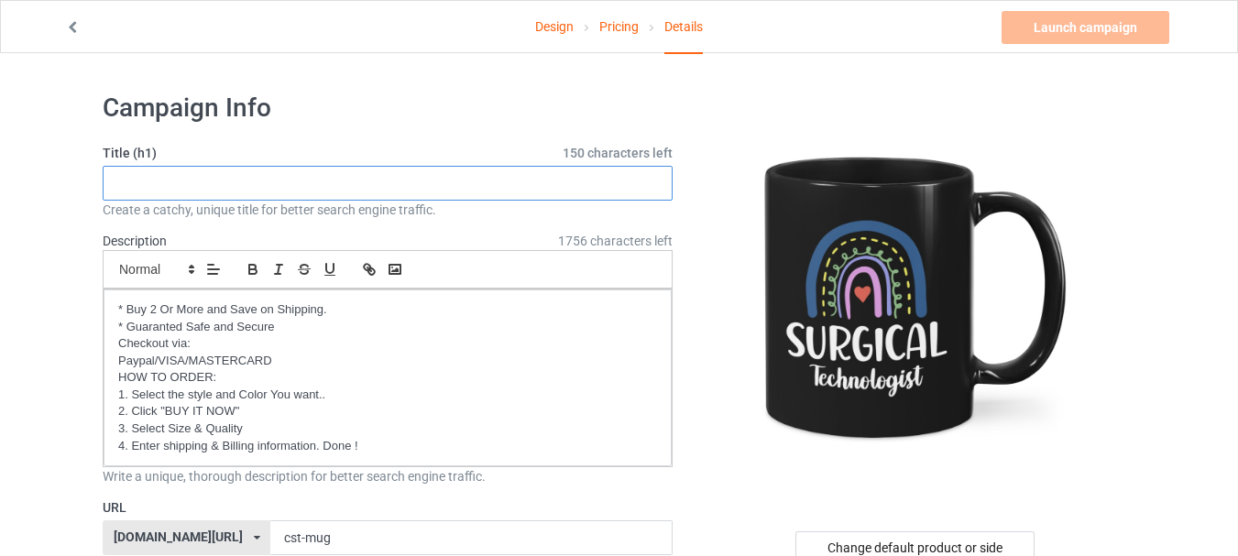
click at [174, 179] on input "text" at bounding box center [388, 183] width 570 height 35
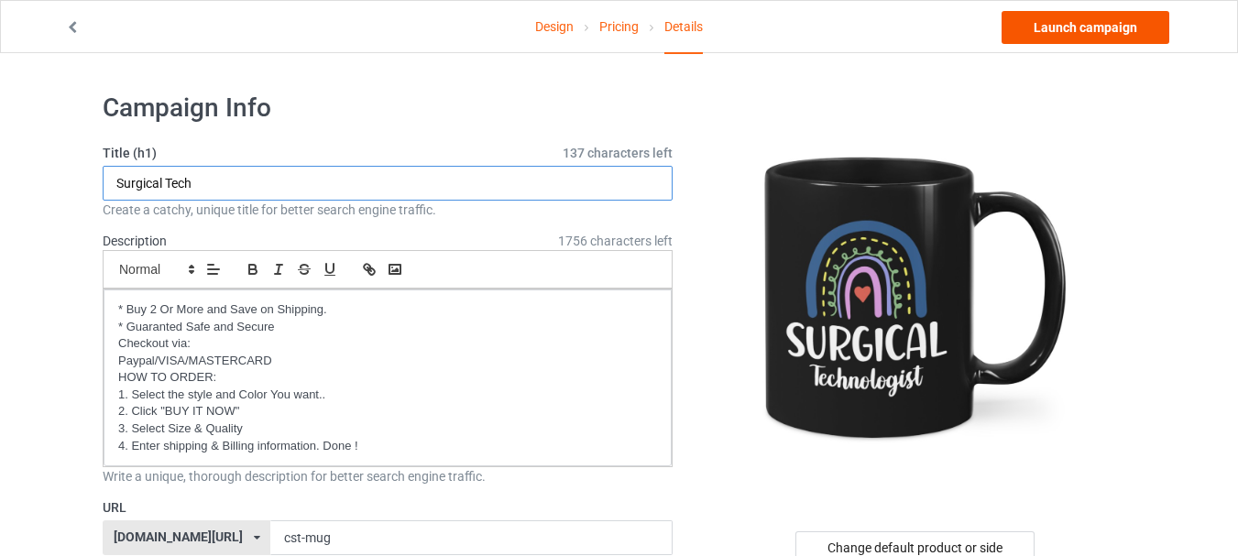
type input "Surgical Tech"
click at [1109, 40] on link "Launch campaign" at bounding box center [1085, 27] width 168 height 33
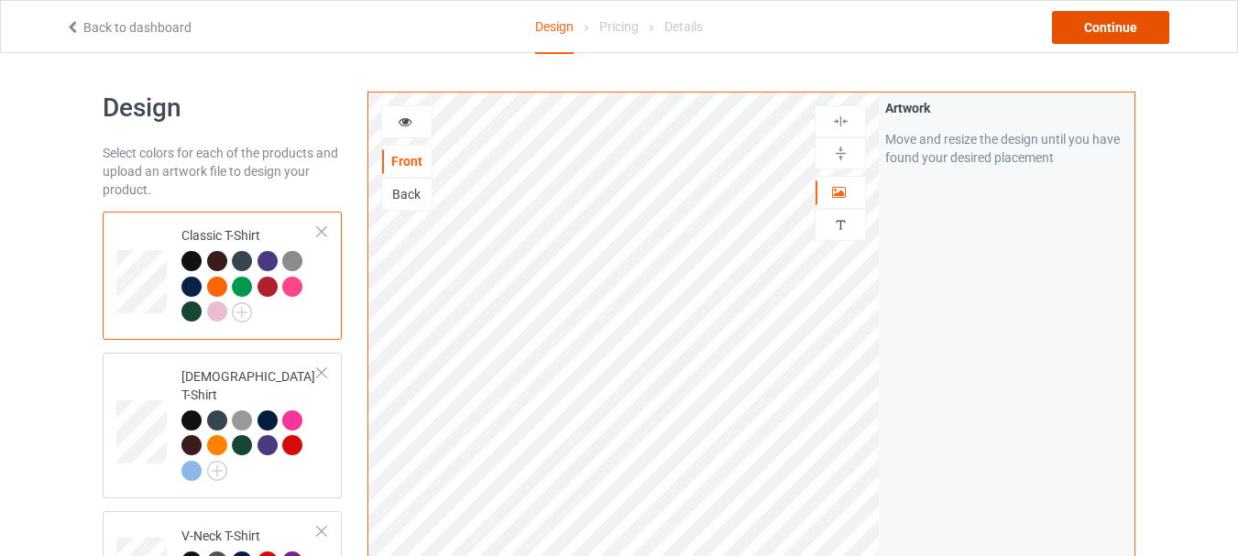
click at [1119, 37] on div "Continue" at bounding box center [1110, 27] width 117 height 33
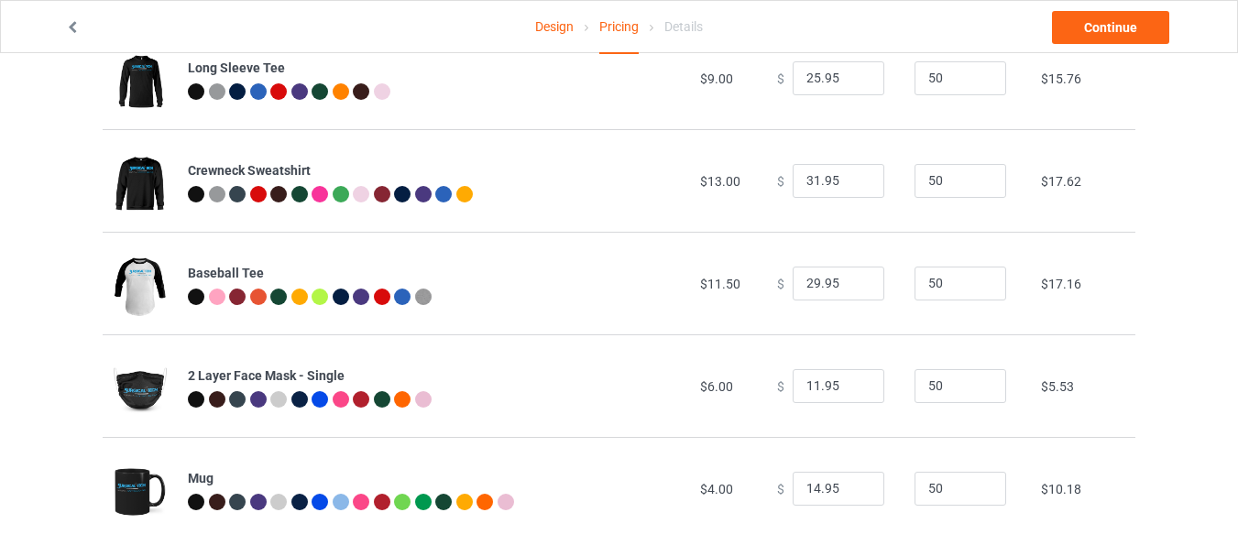
scroll to position [689, 0]
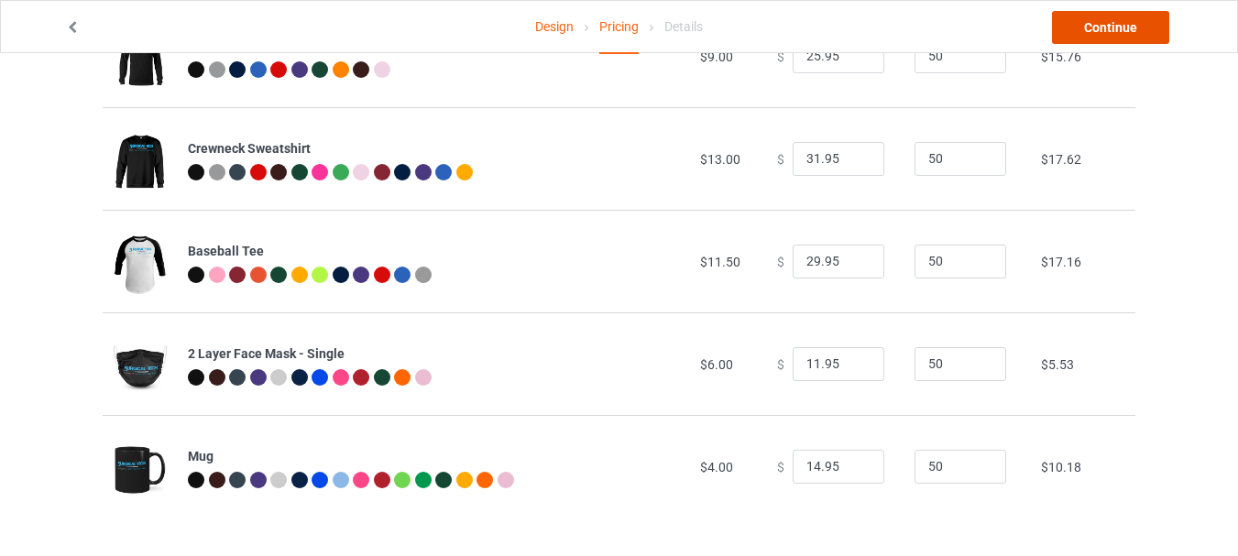
click at [1100, 24] on link "Continue" at bounding box center [1110, 27] width 117 height 33
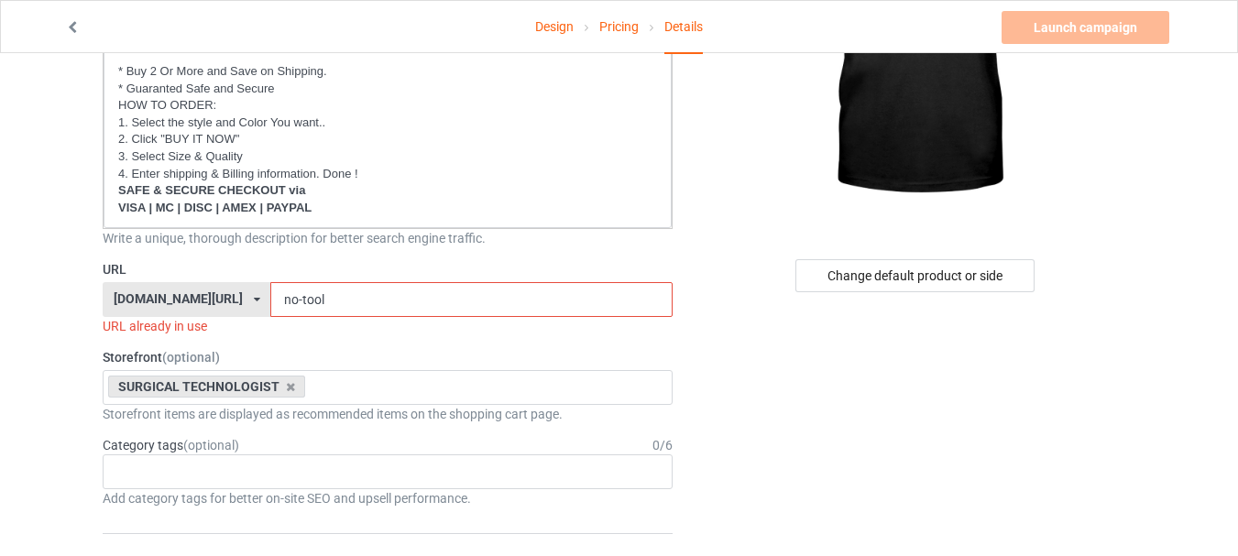
scroll to position [275, 0]
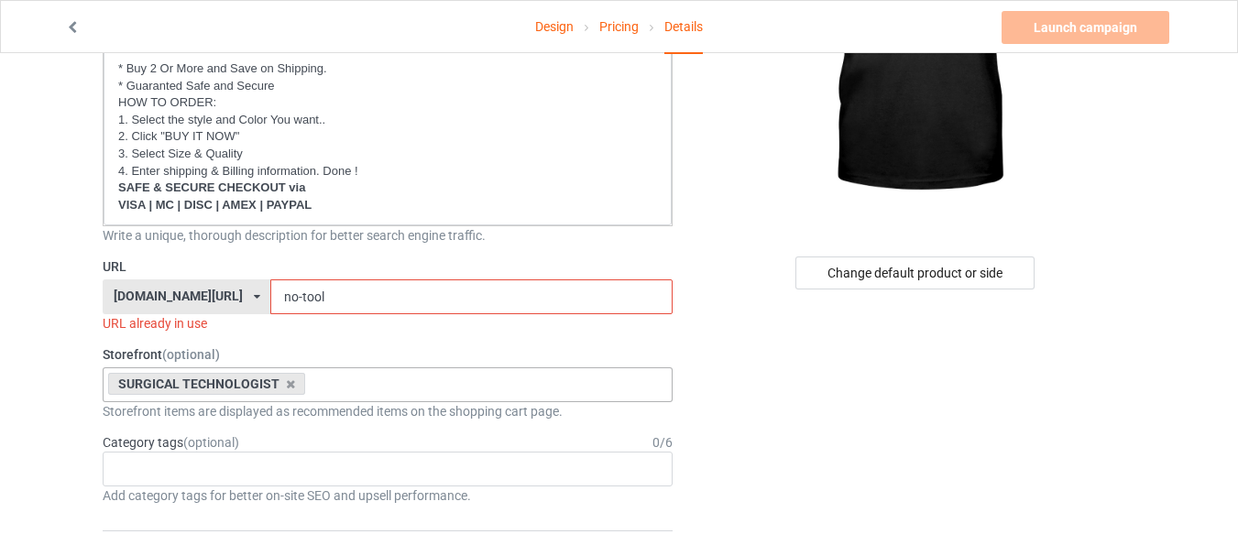
click at [287, 386] on icon at bounding box center [290, 384] width 9 height 12
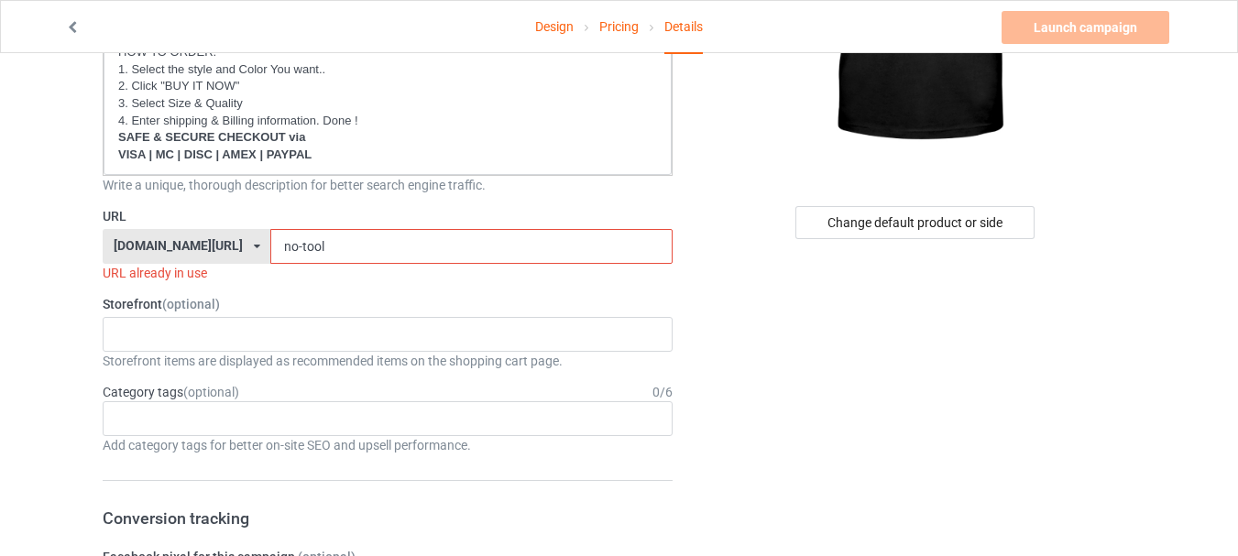
scroll to position [366, 0]
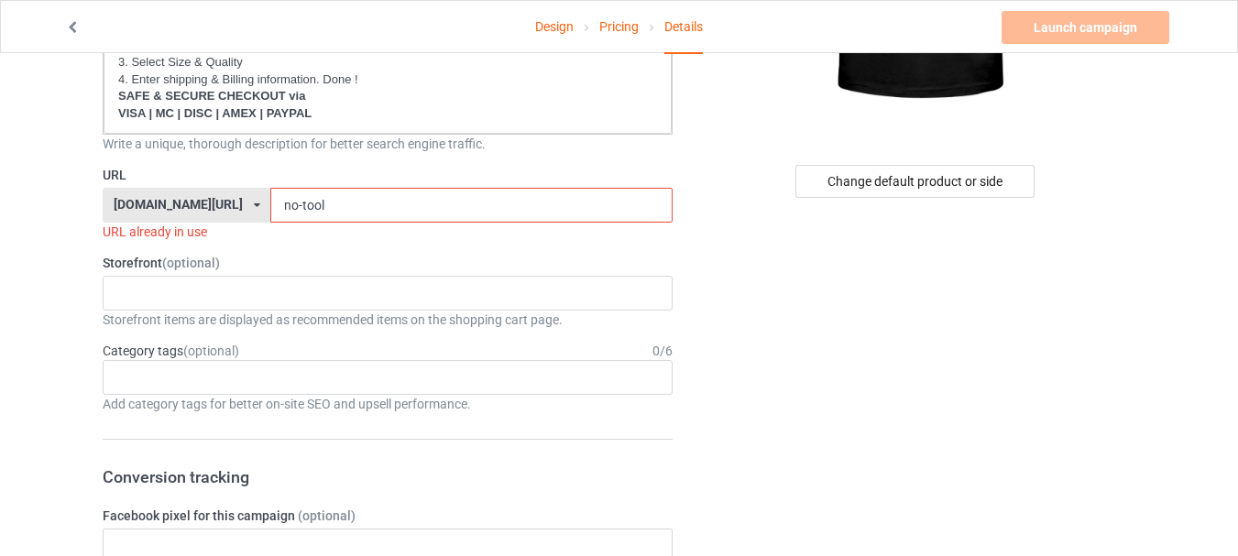
click at [197, 208] on div "[DOMAIN_NAME][URL]" at bounding box center [178, 204] width 129 height 13
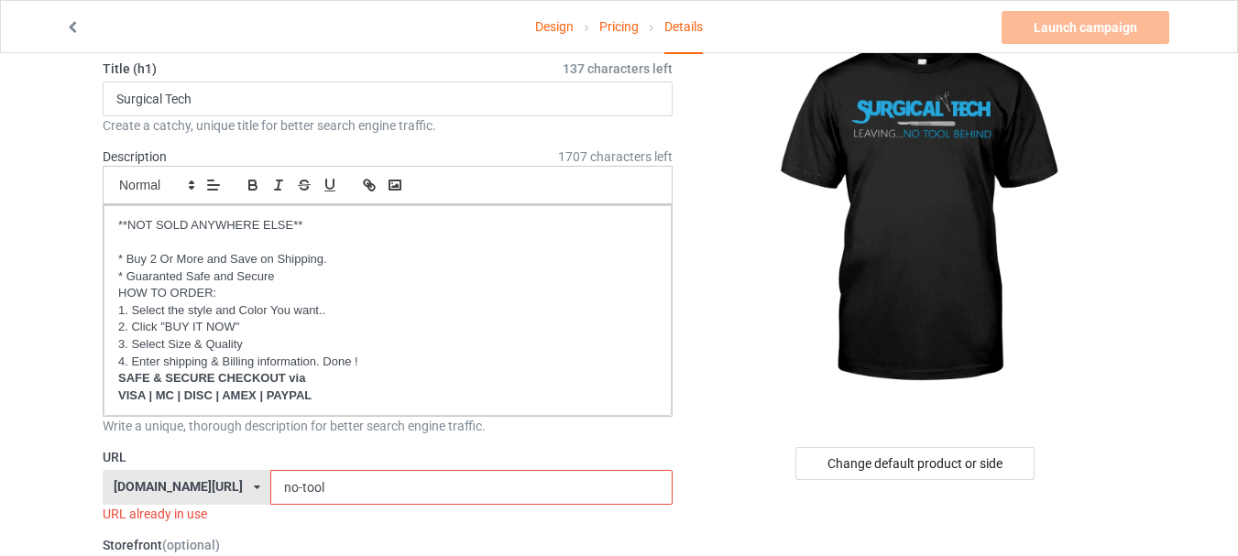
scroll to position [0, 0]
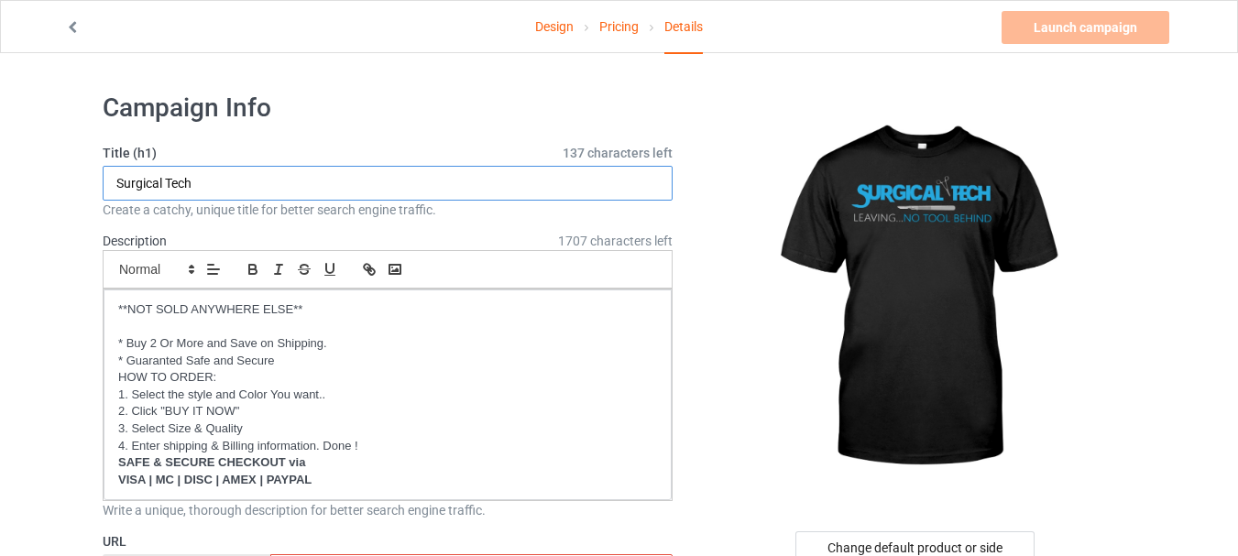
click at [204, 181] on input "Surgical Tech" at bounding box center [388, 183] width 570 height 35
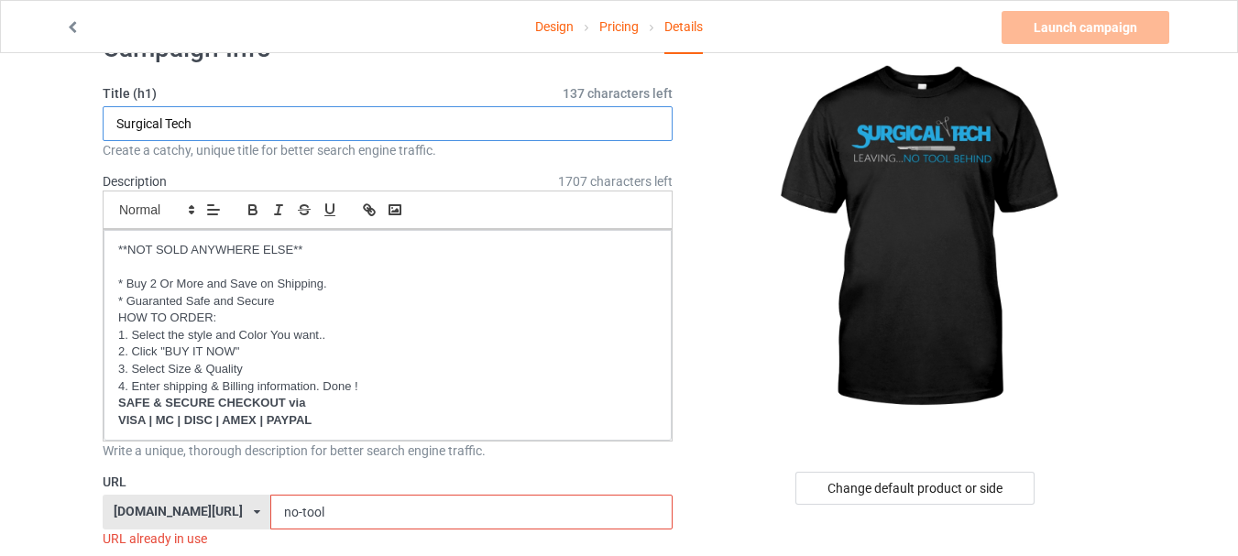
scroll to position [92, 0]
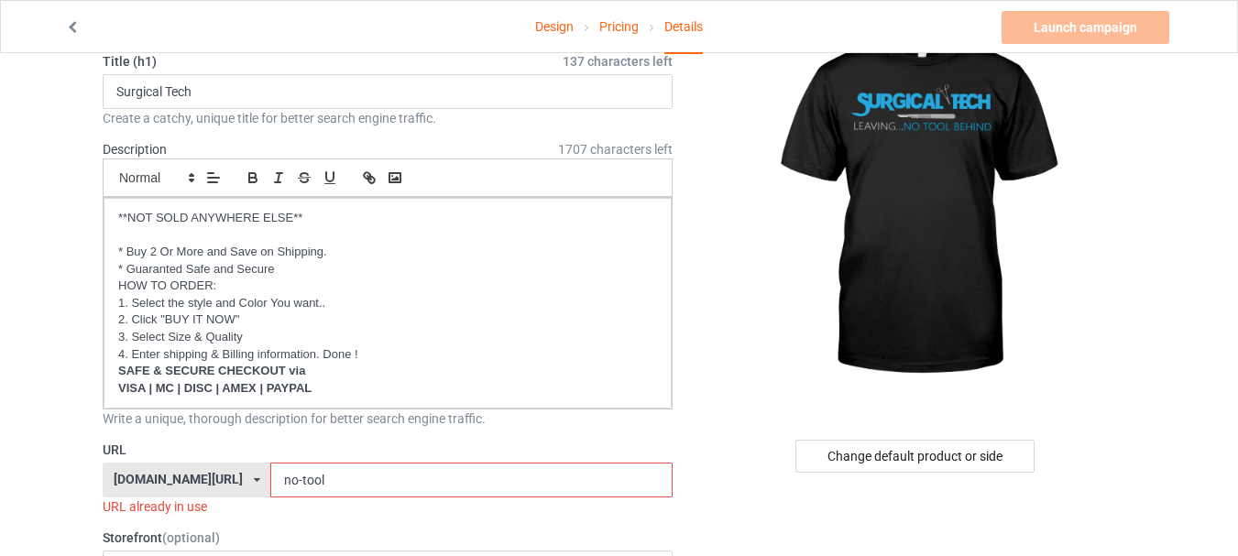
click at [292, 476] on input "no-tool" at bounding box center [470, 480] width 401 height 35
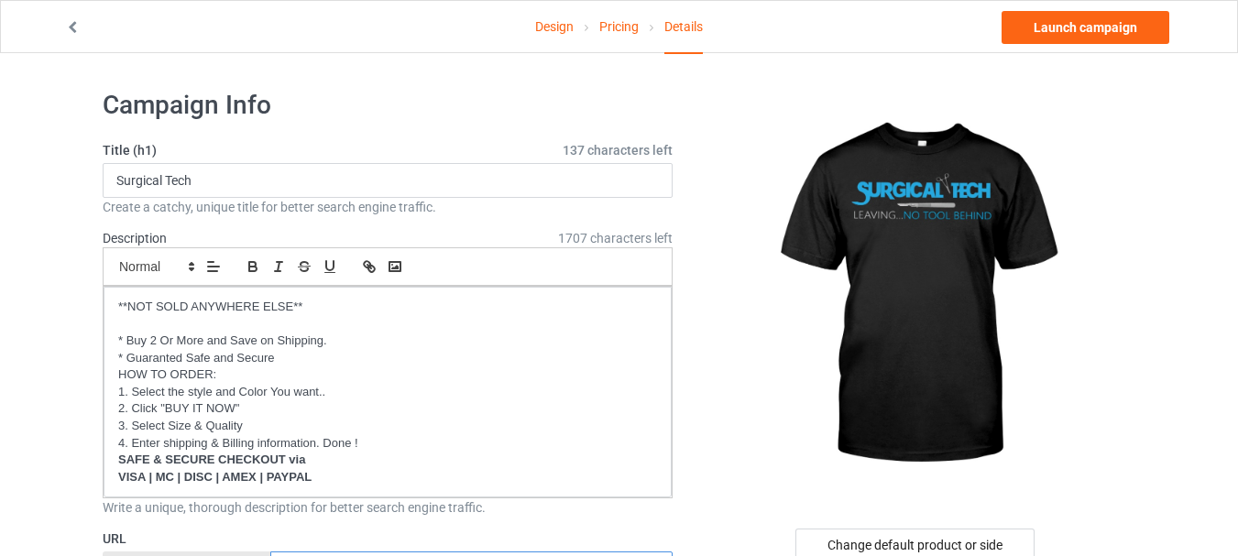
scroll to position [0, 0]
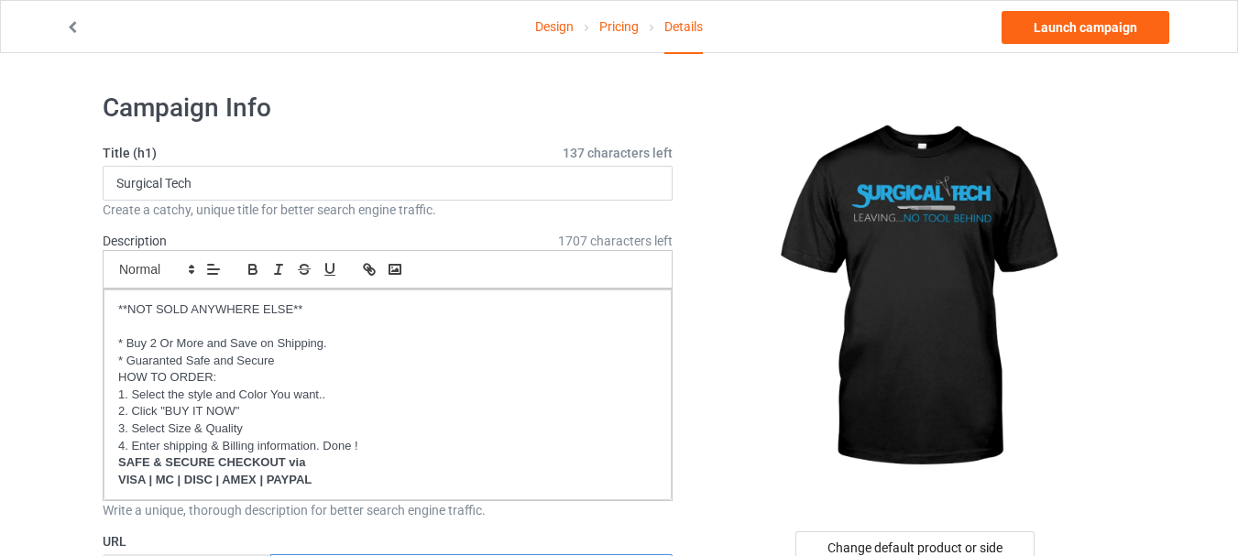
type input "no-tools"
click at [202, 188] on input "Surgical Tech" at bounding box center [388, 183] width 570 height 35
drag, startPoint x: 120, startPoint y: 181, endPoint x: 184, endPoint y: 181, distance: 64.1
click at [121, 181] on input "Surgical Tech" at bounding box center [388, 183] width 570 height 35
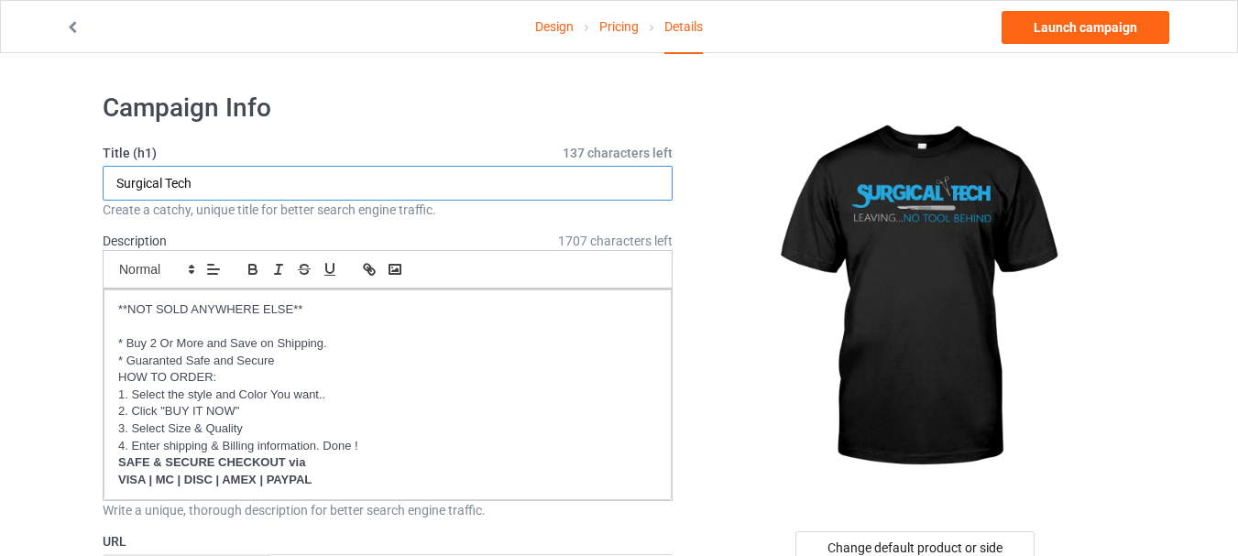
click at [267, 190] on input "Surgical Tech" at bounding box center [388, 183] width 570 height 35
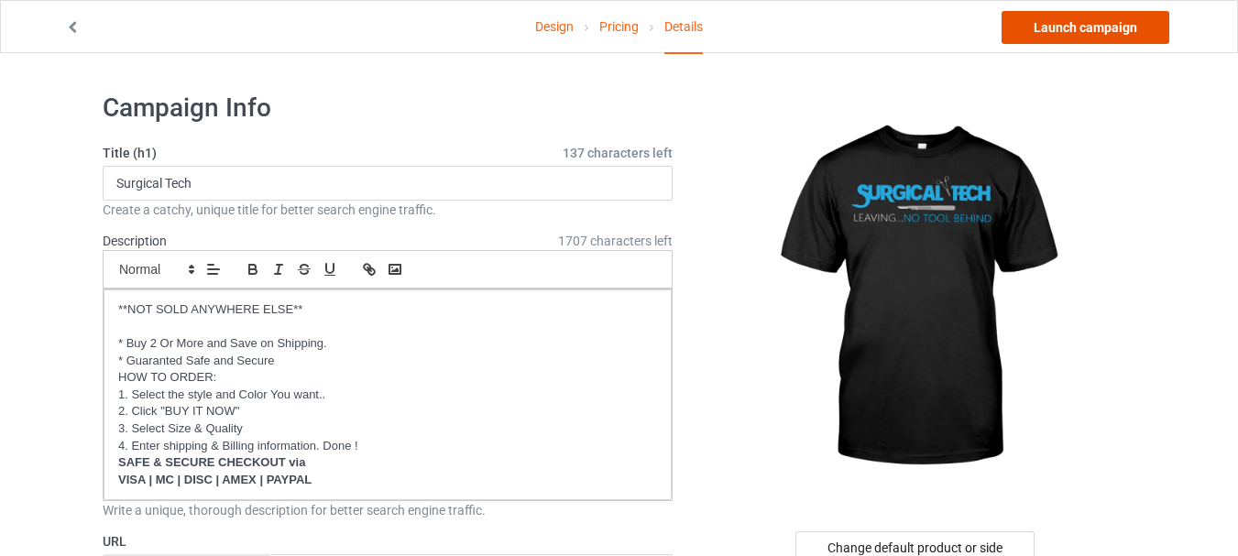
click at [1066, 37] on link "Launch campaign" at bounding box center [1085, 27] width 168 height 33
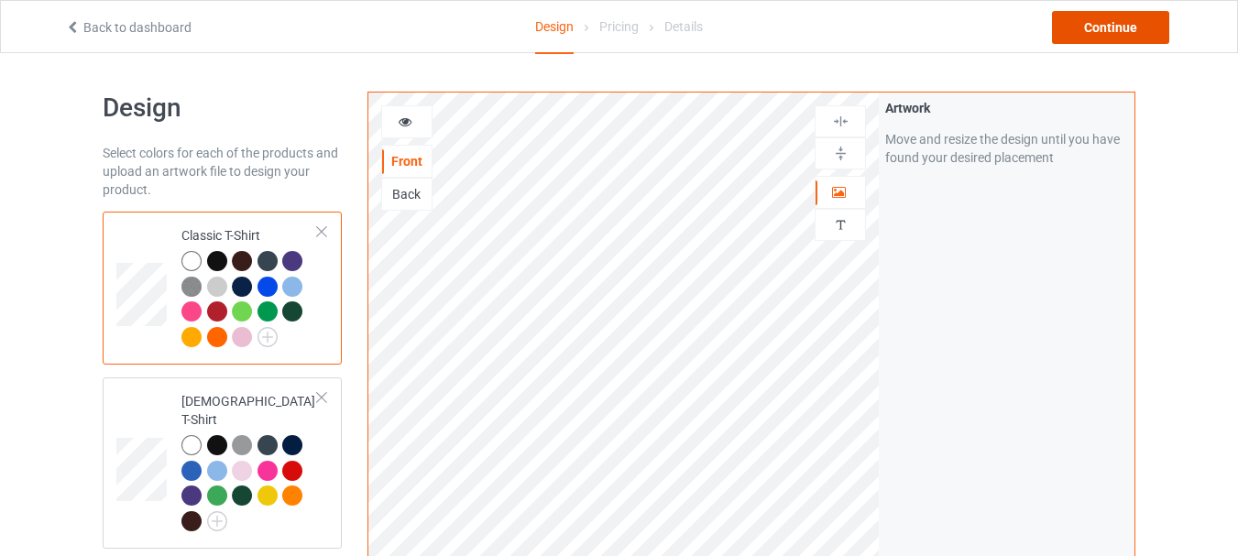
click at [1134, 43] on div "Continue" at bounding box center [1110, 27] width 117 height 33
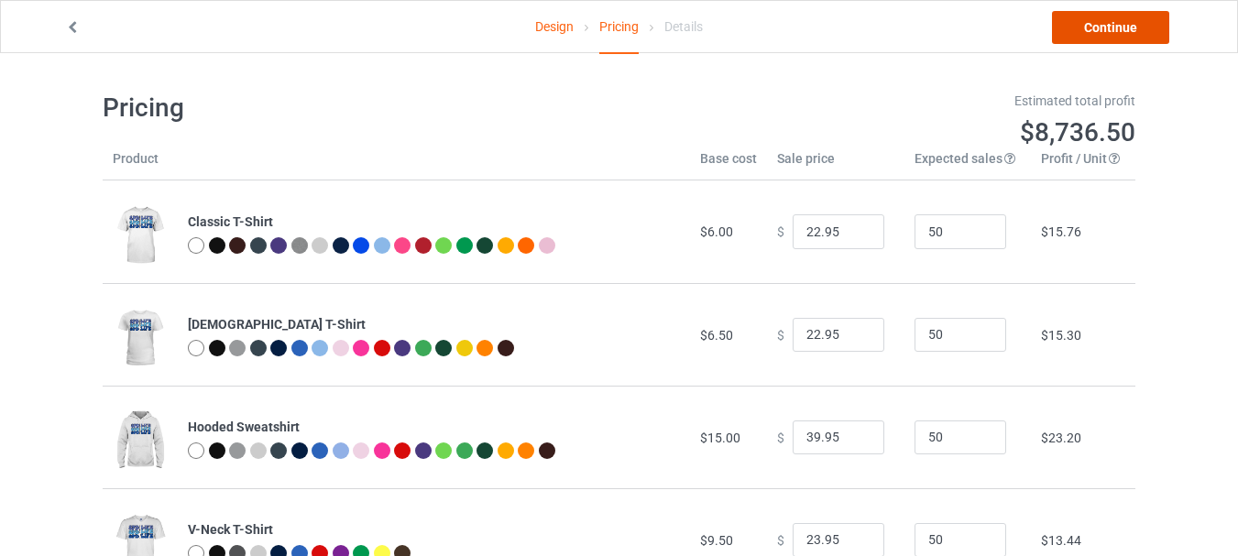
click at [1112, 35] on link "Continue" at bounding box center [1110, 27] width 117 height 33
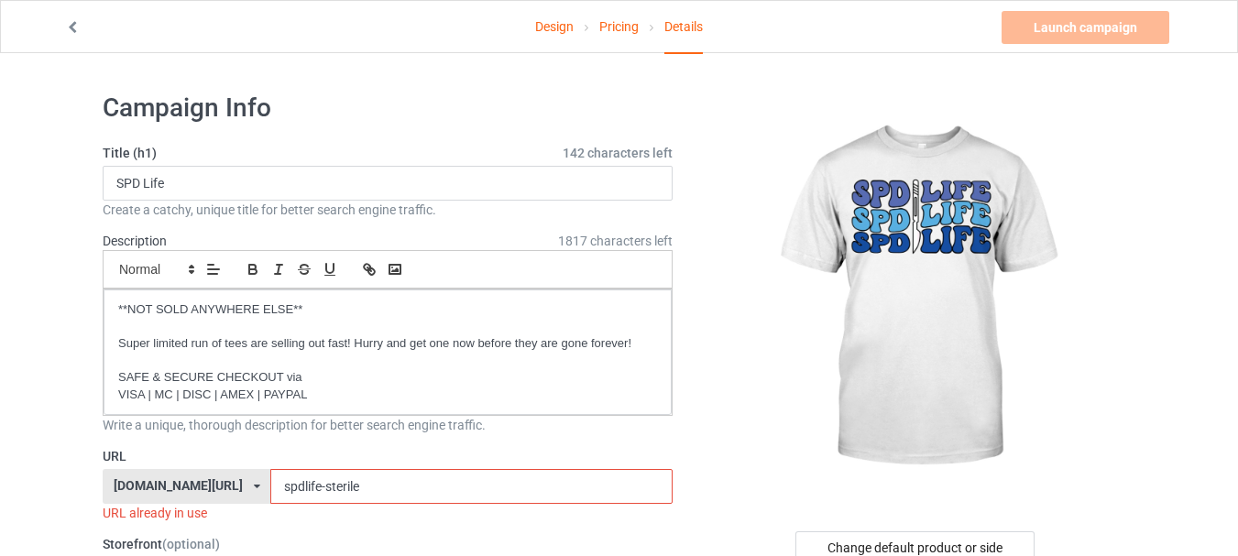
drag, startPoint x: 280, startPoint y: 485, endPoint x: 468, endPoint y: 485, distance: 187.8
click at [462, 485] on input "spdlife-sterile" at bounding box center [470, 486] width 401 height 35
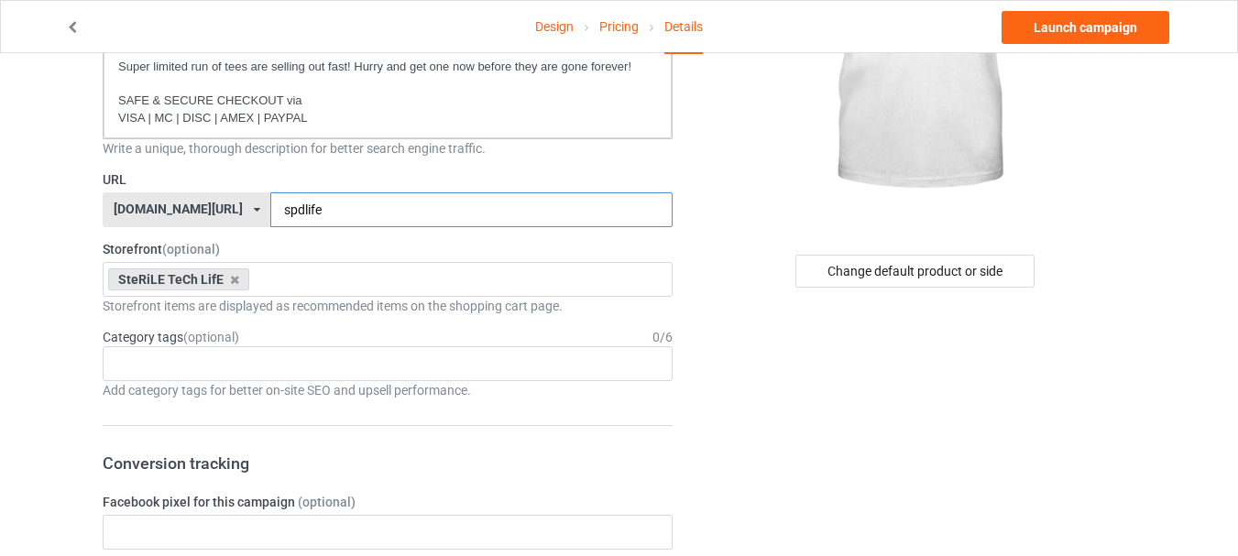
scroll to position [275, 0]
type input "spdlife"
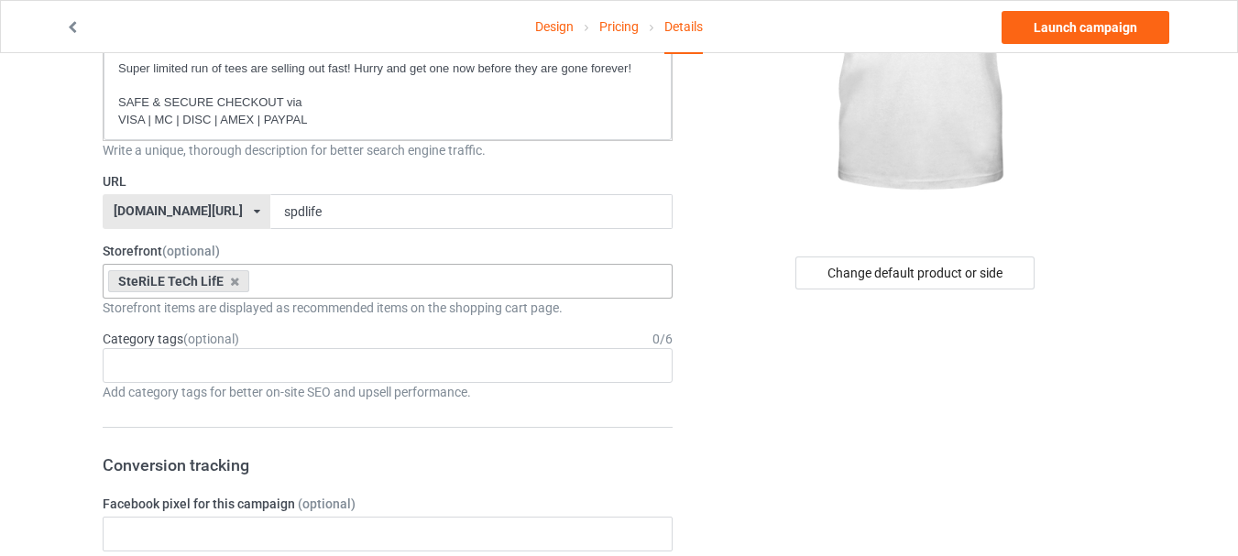
click at [235, 279] on icon at bounding box center [234, 282] width 9 height 12
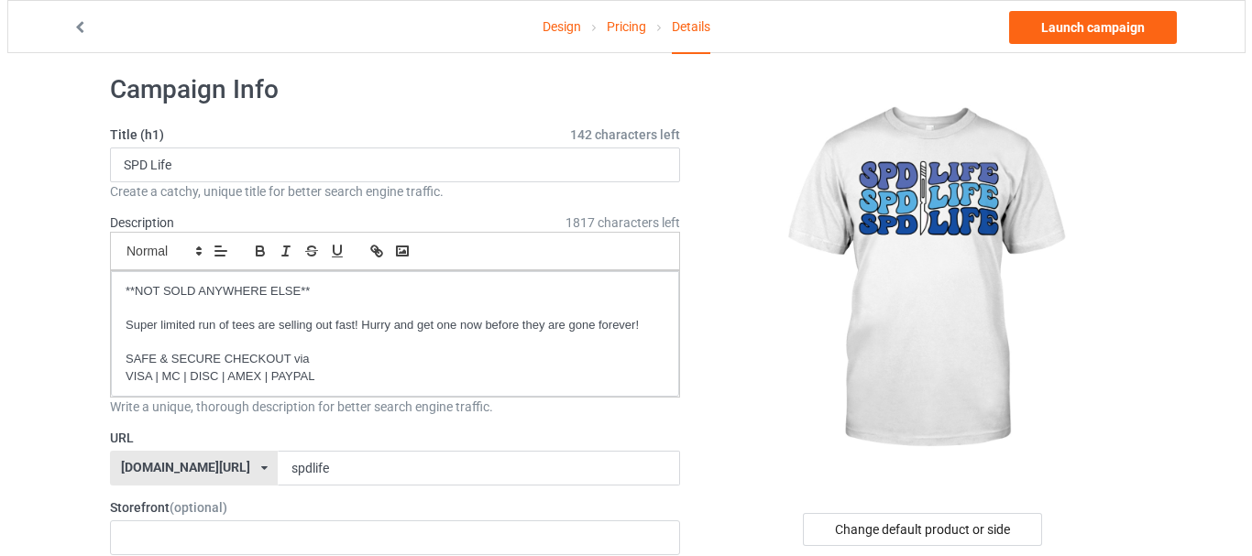
scroll to position [0, 0]
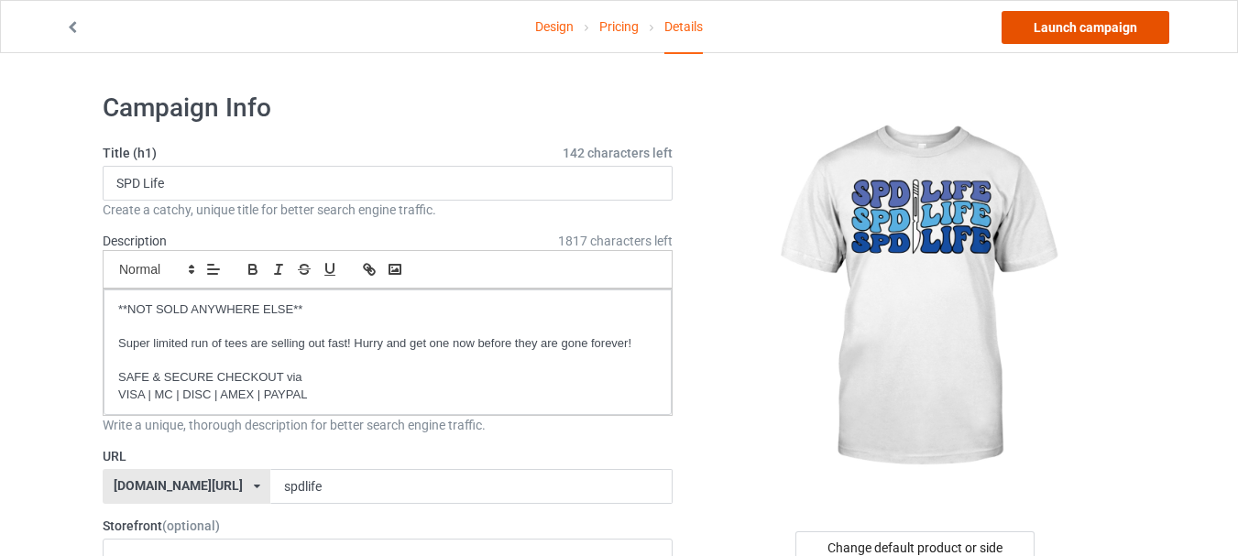
click at [1048, 34] on link "Launch campaign" at bounding box center [1085, 27] width 168 height 33
